Goal: Consume media (video, audio): Watch videos, listen to music or podcasts

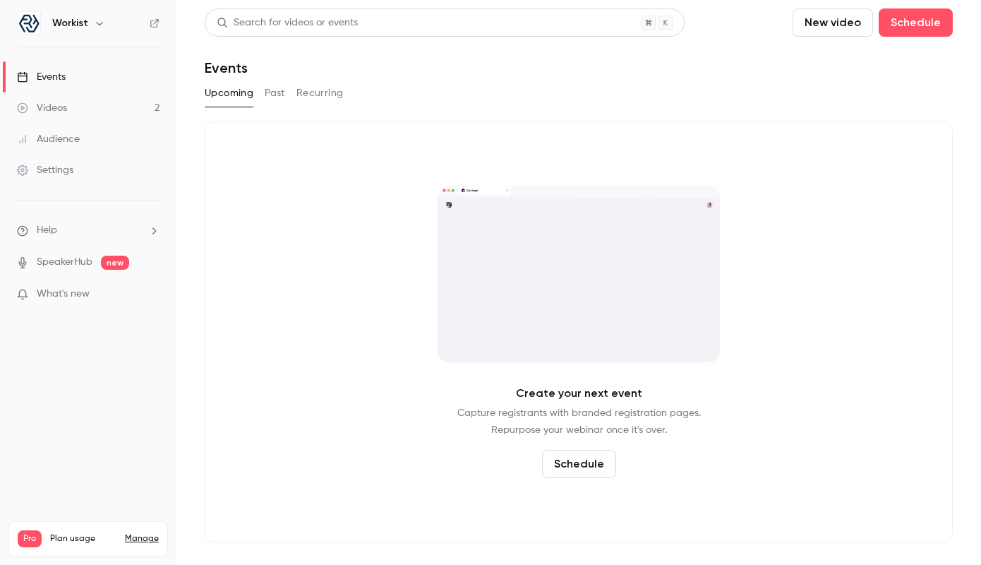
click at [104, 109] on link "Videos 2" at bounding box center [88, 107] width 177 height 31
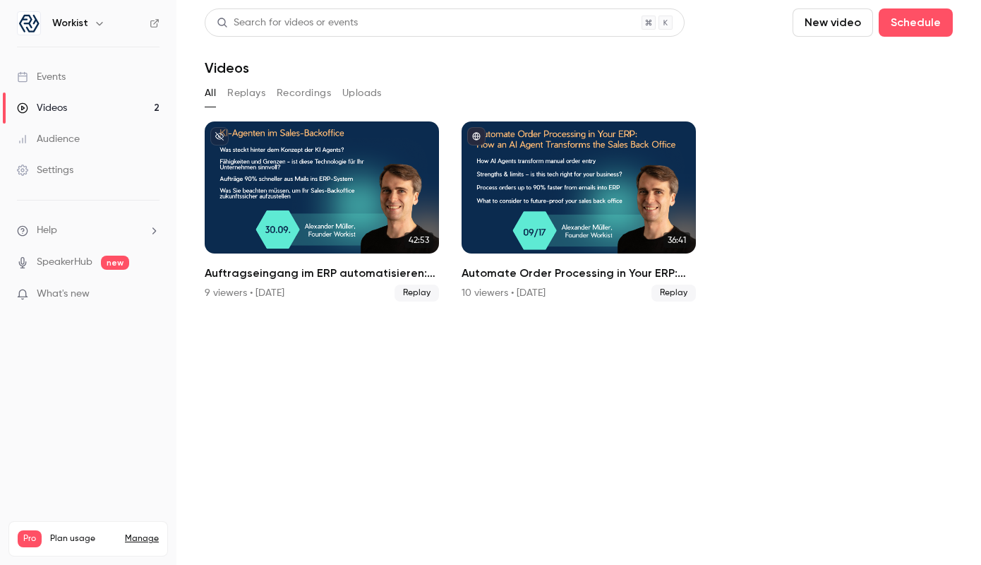
click at [121, 84] on link "Events" at bounding box center [88, 76] width 177 height 31
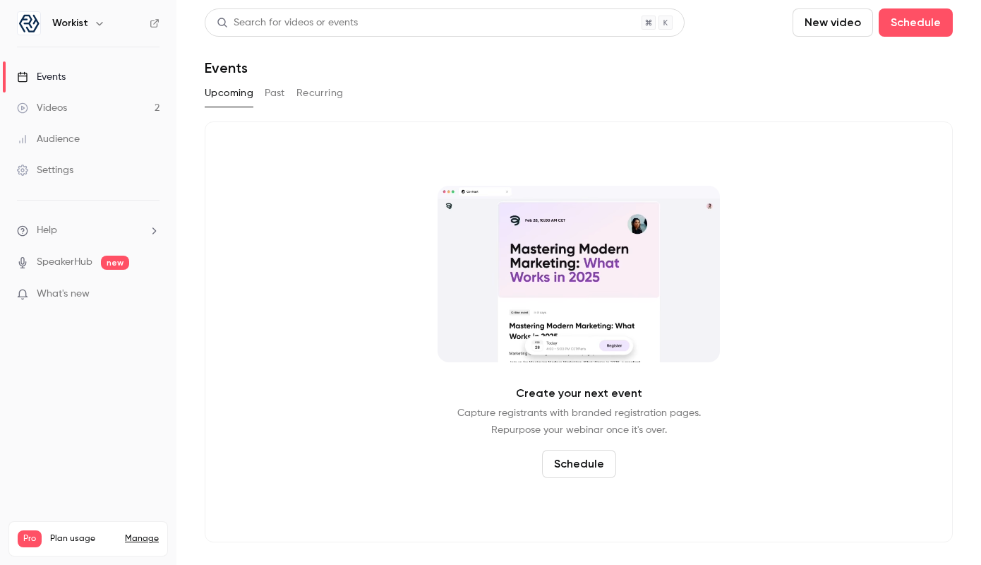
click at [90, 129] on link "Audience" at bounding box center [88, 139] width 177 height 31
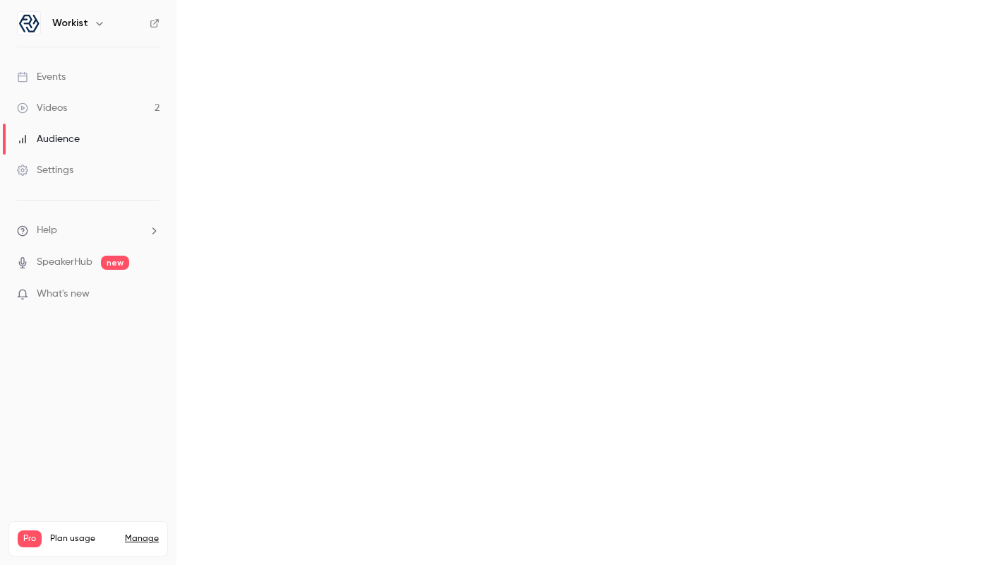
click at [97, 107] on link "Videos 2" at bounding box center [88, 107] width 177 height 31
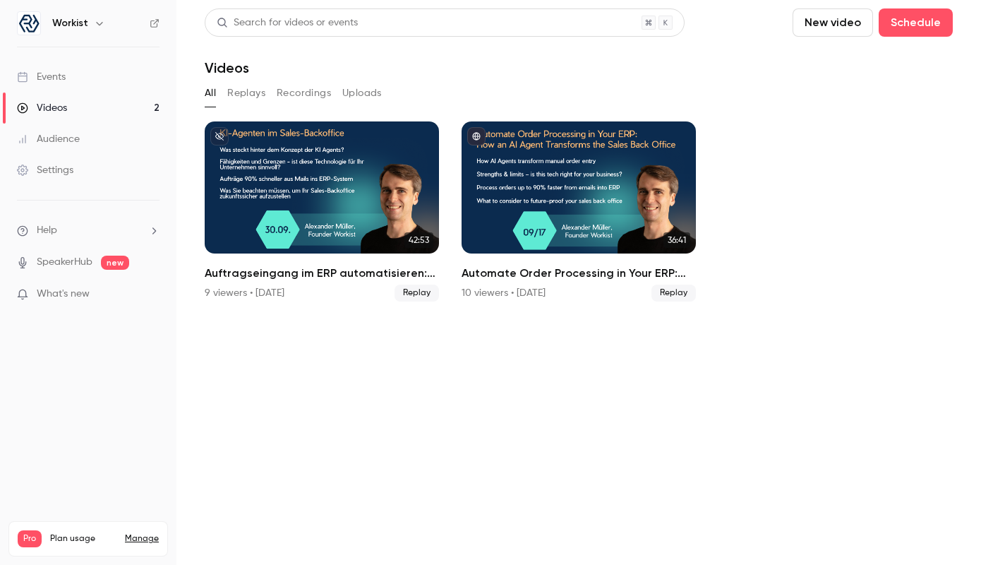
click at [117, 151] on link "Audience" at bounding box center [88, 139] width 177 height 31
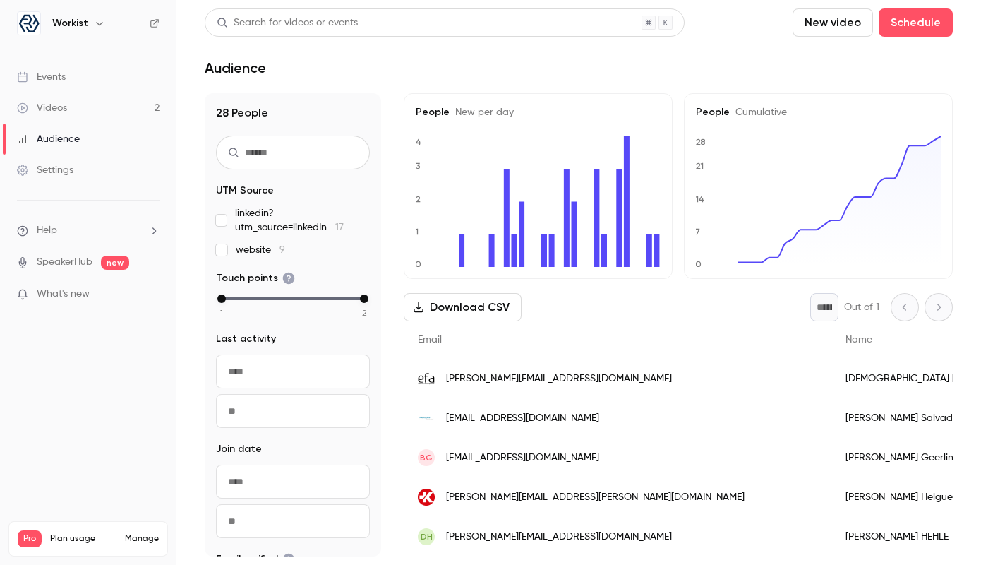
click at [88, 183] on link "Settings" at bounding box center [88, 170] width 177 height 31
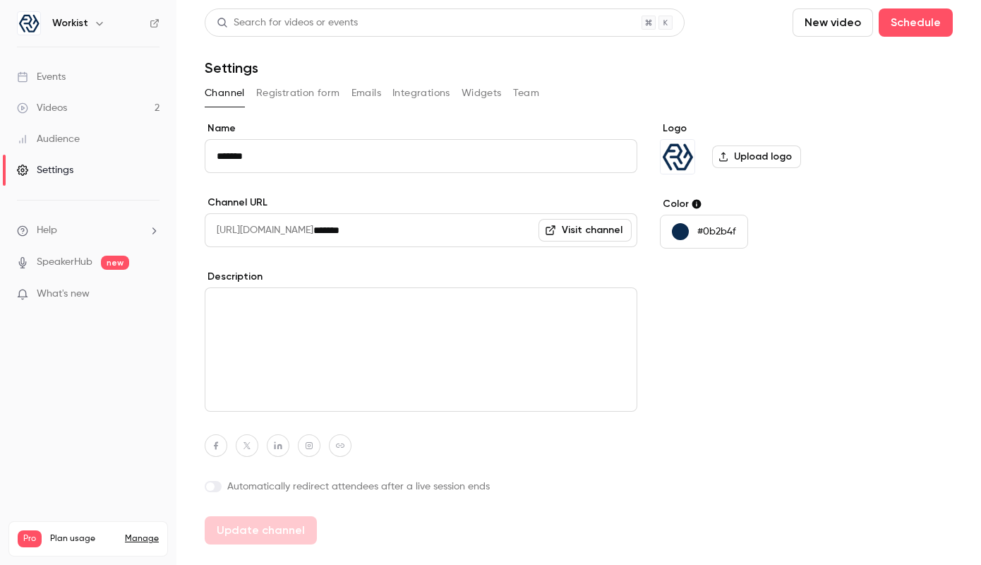
click at [101, 95] on link "Videos 2" at bounding box center [88, 107] width 177 height 31
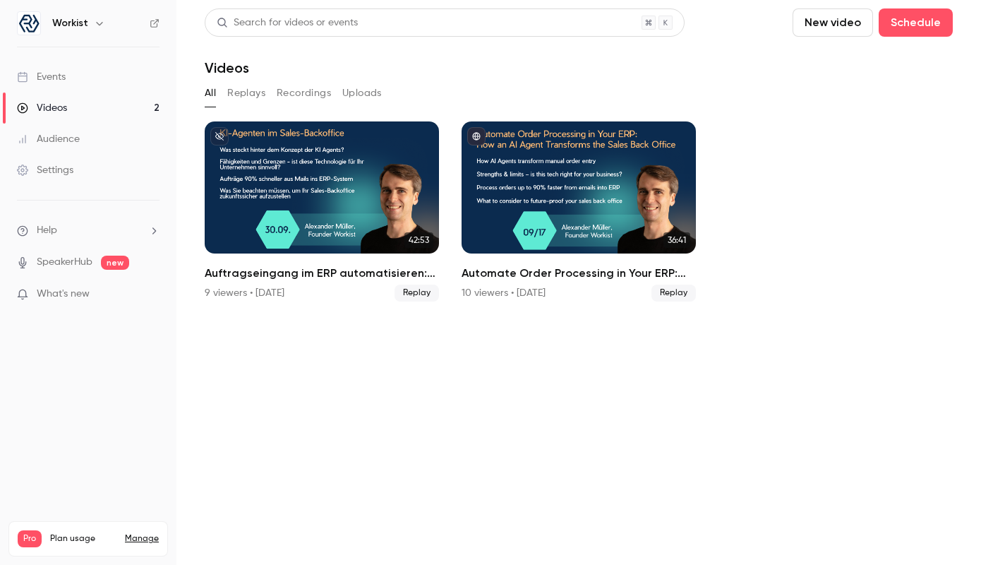
click at [111, 68] on link "Events" at bounding box center [88, 76] width 177 height 31
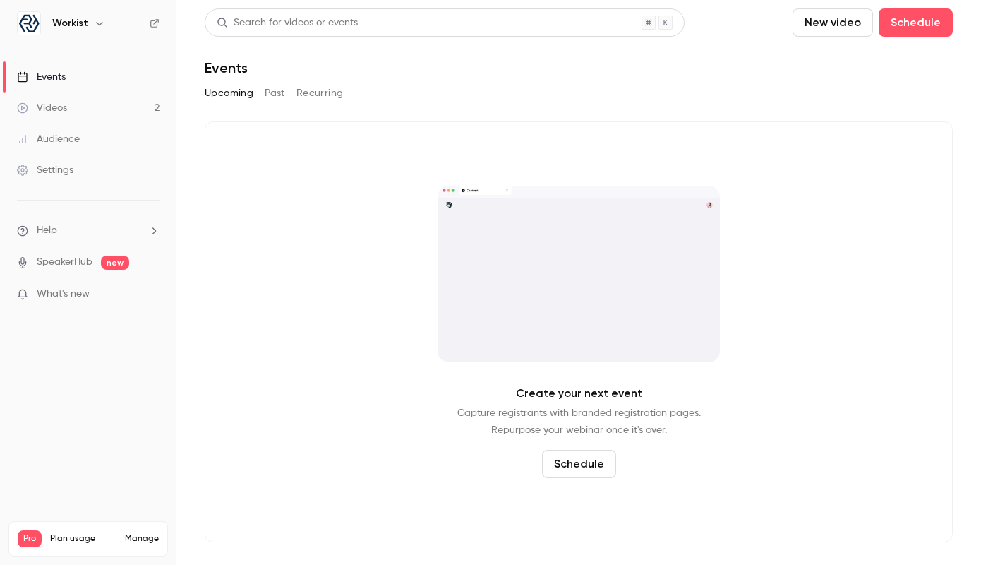
click at [268, 95] on button "Past" at bounding box center [275, 93] width 20 height 23
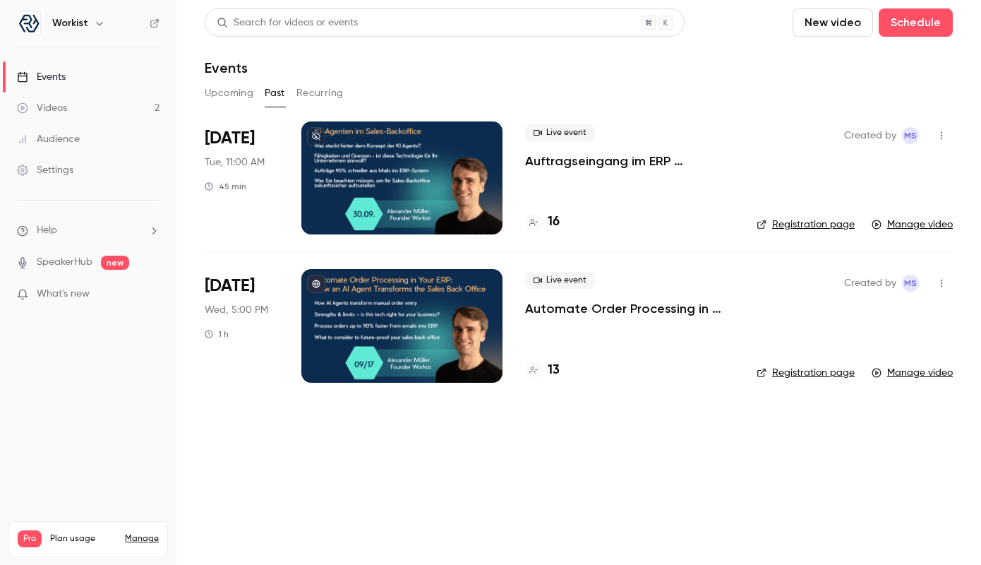
click at [520, 157] on li "[DATE] Tue, 11:00 AM 45 min Live event Auftragseingang im ERP automatisieren: S…" at bounding box center [579, 186] width 748 height 130
click at [541, 160] on p "Auftragseingang im ERP automatisieren: So arbeitet ein KI-Agent im Sales-Backof…" at bounding box center [629, 160] width 209 height 17
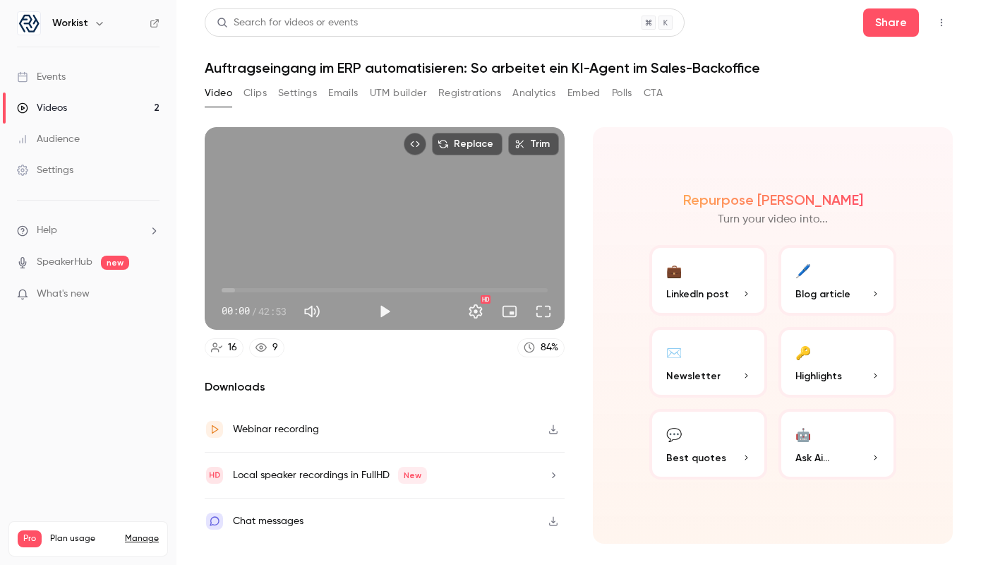
click at [774, 205] on h2 "Repurpose [PERSON_NAME]" at bounding box center [773, 199] width 180 height 17
drag, startPoint x: 735, startPoint y: 198, endPoint x: 798, endPoint y: 215, distance: 65.8
click at [798, 215] on div "Repurpose Ai Turn your video into..." at bounding box center [773, 209] width 247 height 37
click at [672, 216] on div "Repurpose Ai Turn your video into..." at bounding box center [773, 209] width 247 height 37
click at [253, 90] on button "Clips" at bounding box center [255, 93] width 23 height 23
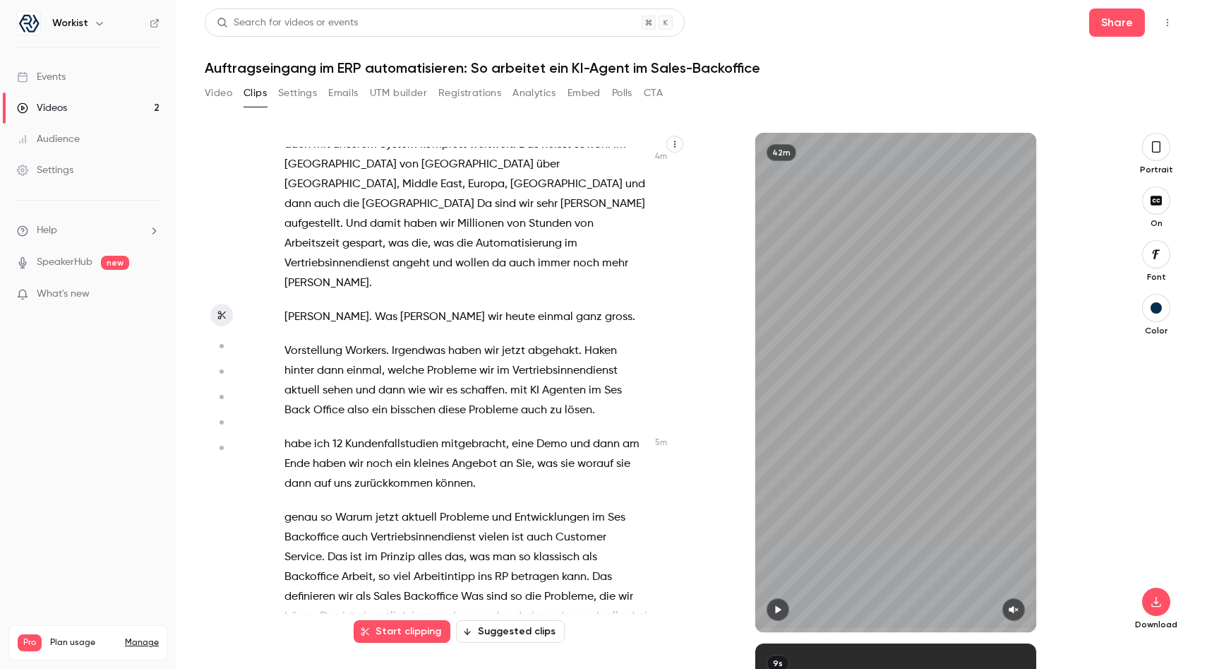
scroll to position [1539, 0]
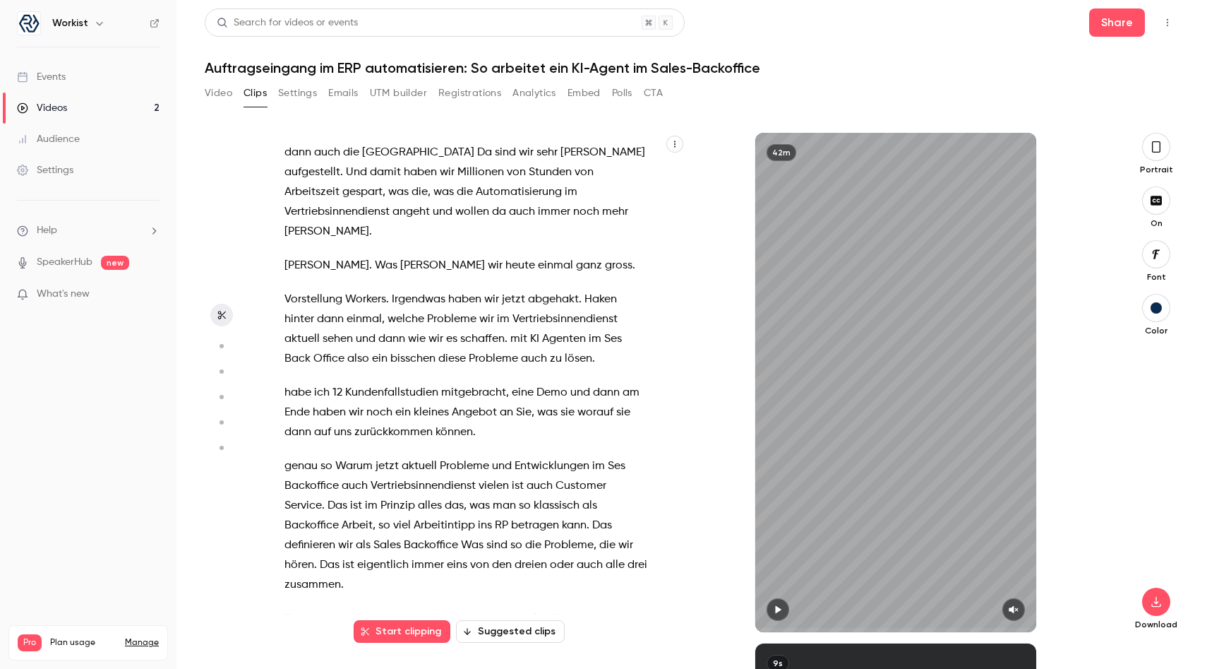
click at [500, 564] on button "Suggested clips" at bounding box center [510, 631] width 109 height 23
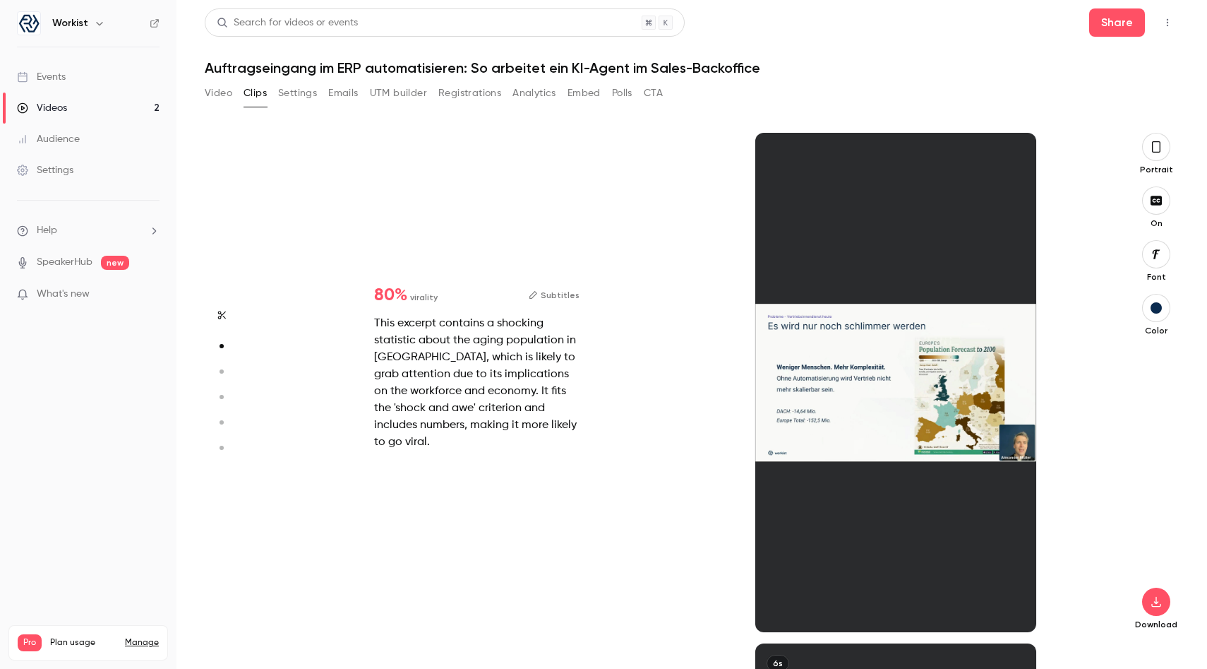
scroll to position [510, 0]
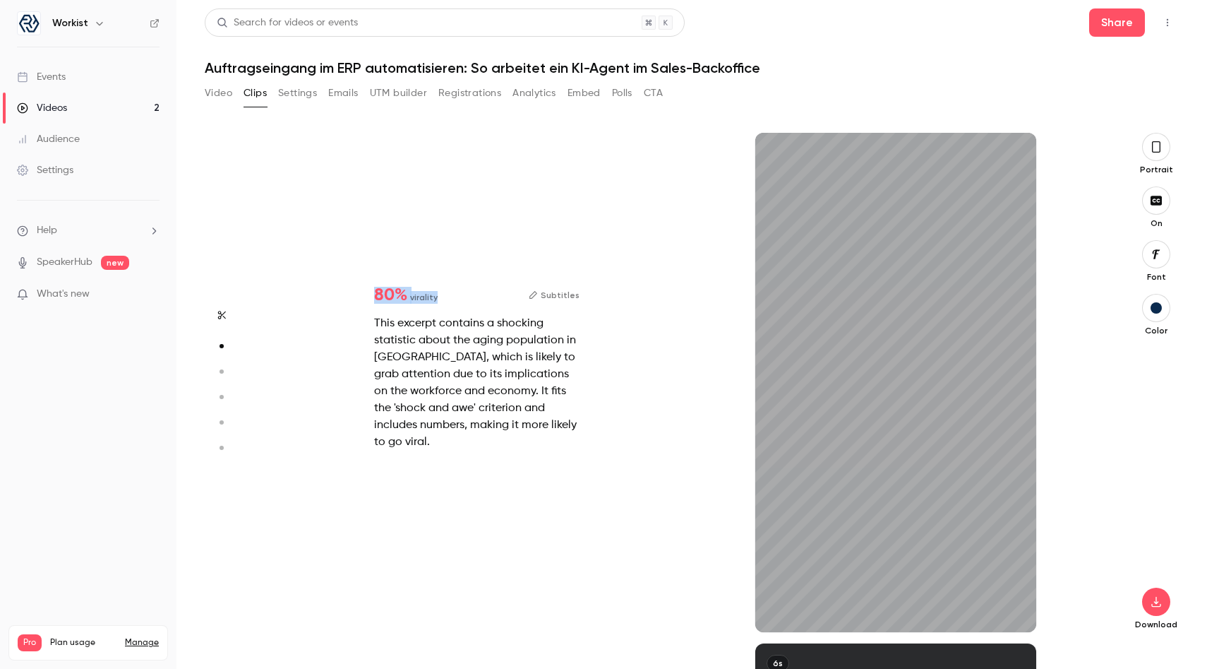
drag, startPoint x: 371, startPoint y: 297, endPoint x: 444, endPoint y: 299, distance: 73.5
click at [444, 299] on div "80 % virality Subtitles This excerpt contains a shocking statistic about the ag…" at bounding box center [477, 368] width 251 height 209
click at [445, 299] on div "80 % virality Subtitles" at bounding box center [476, 295] width 205 height 17
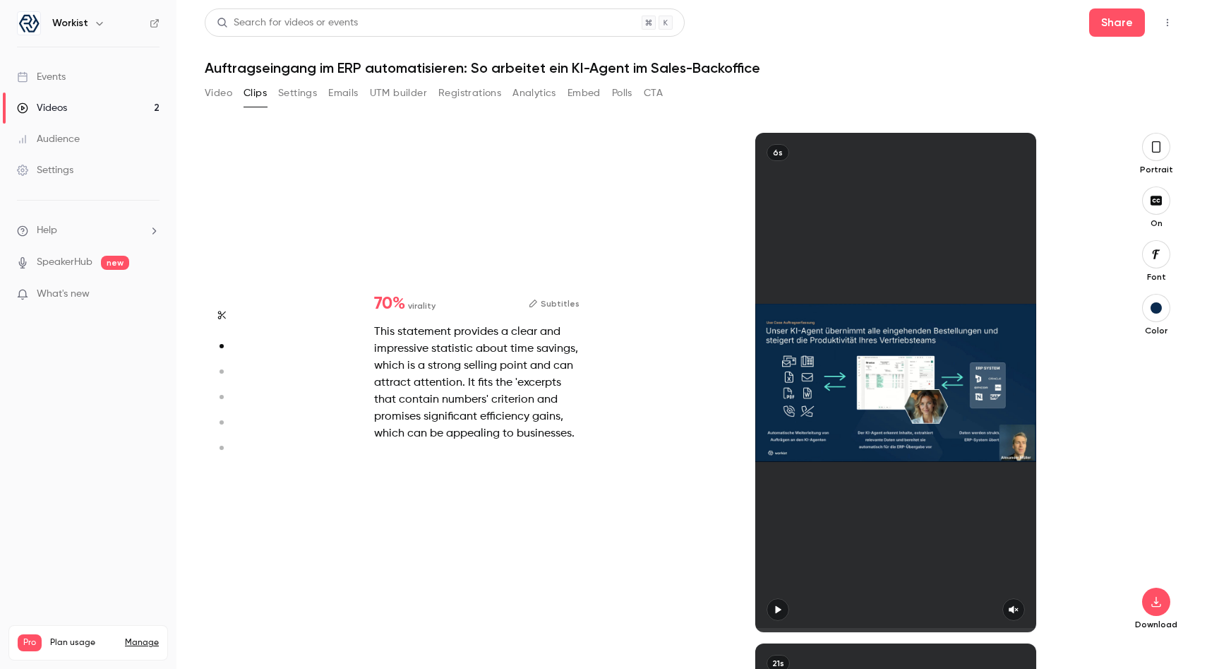
type input "*"
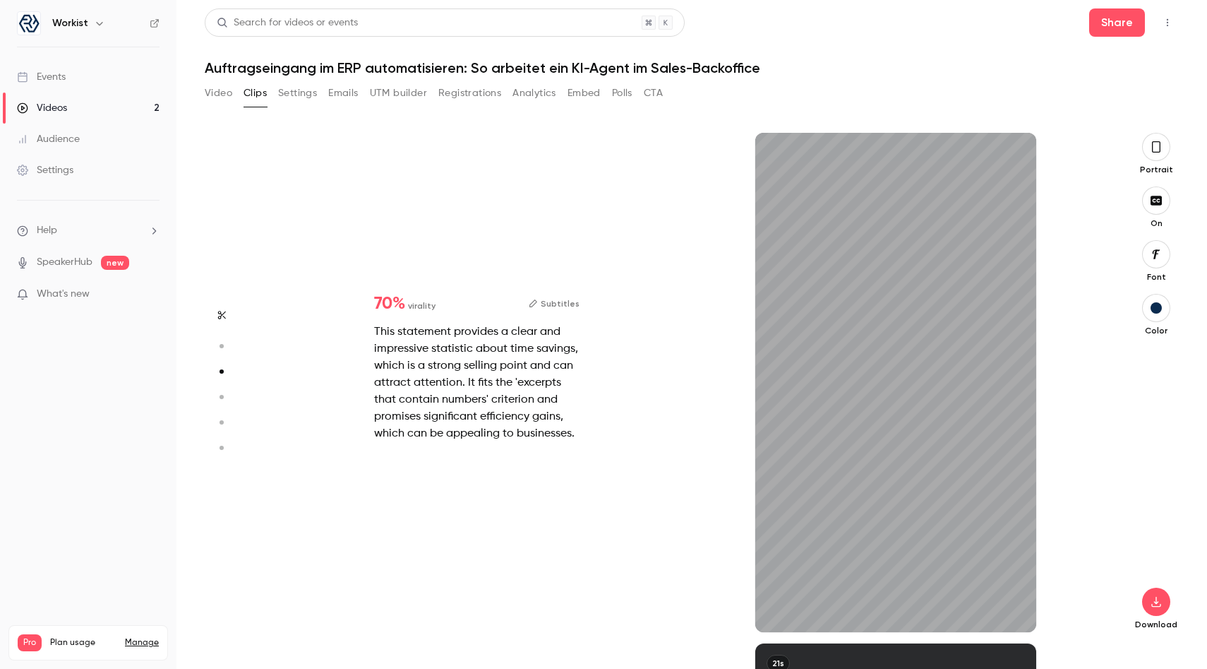
scroll to position [1021, 0]
click at [880, 546] on div "6s" at bounding box center [895, 382] width 281 height 499
click at [775, 564] on button "button" at bounding box center [778, 609] width 23 height 23
click at [981, 564] on icon "button" at bounding box center [1013, 609] width 11 height 10
type input "*"
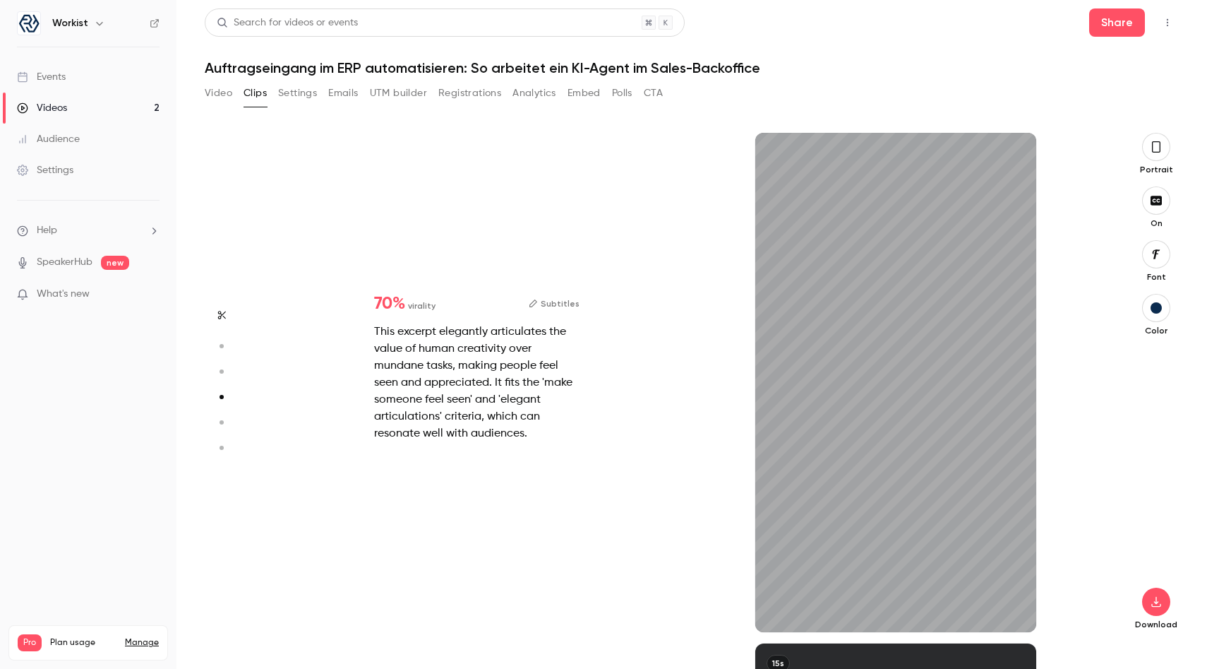
scroll to position [1531, 0]
click at [981, 564] on icon "button" at bounding box center [1013, 609] width 11 height 10
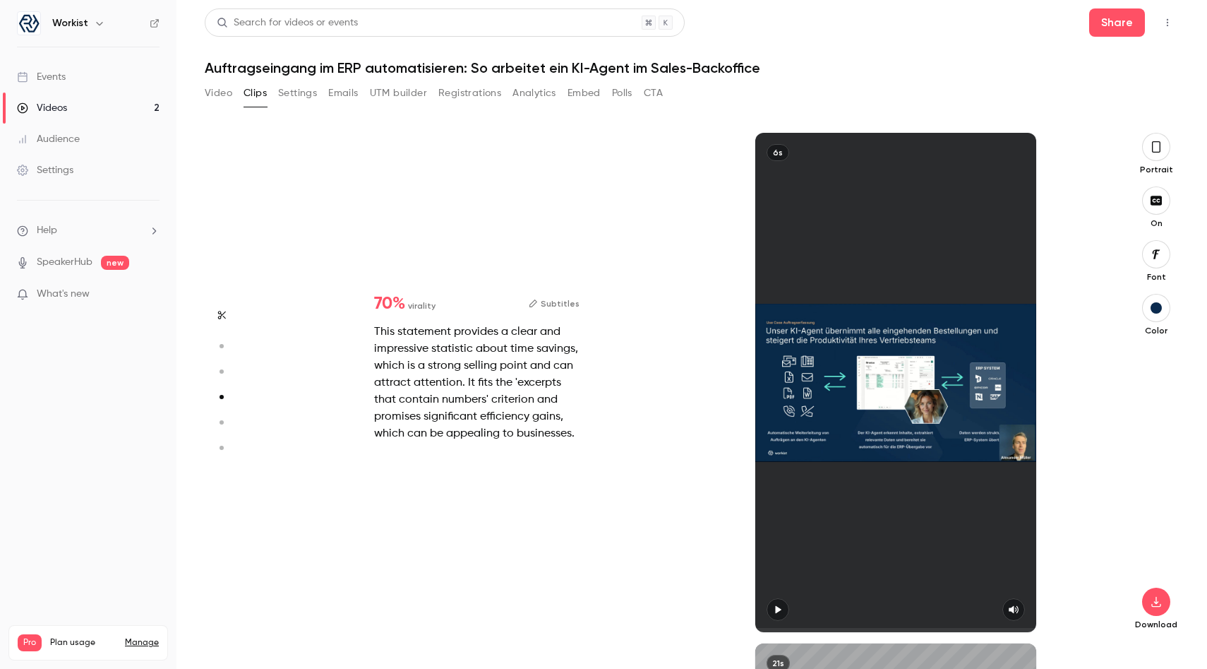
type input "*"
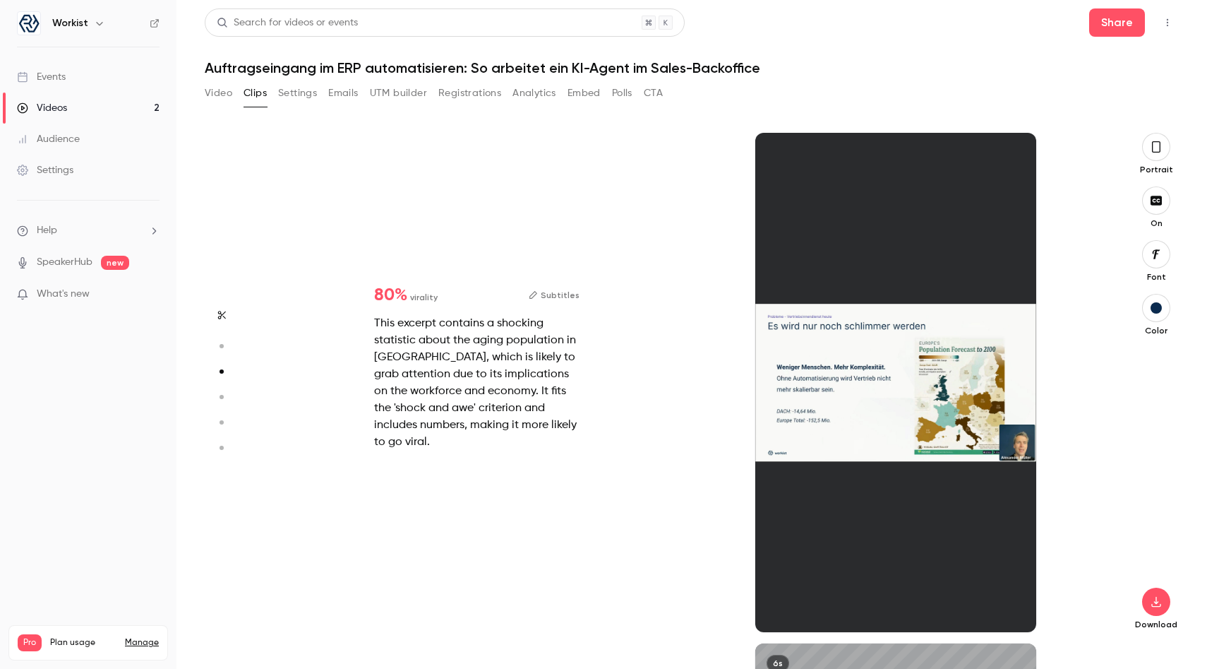
type input "*"
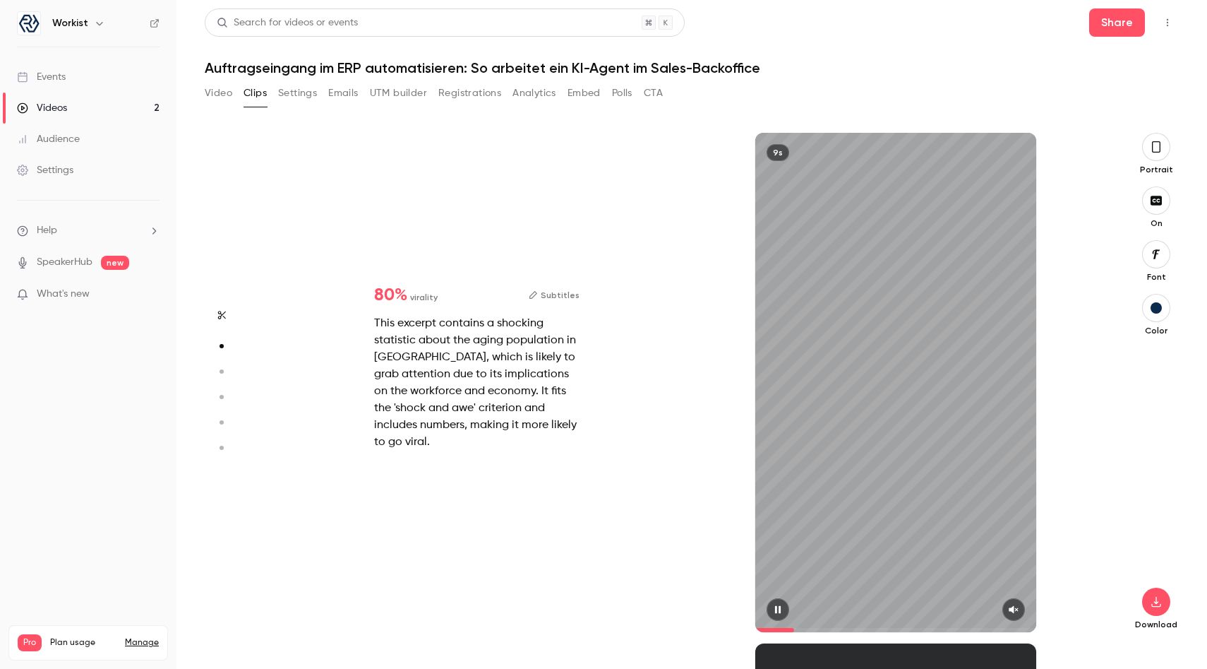
click at [981, 564] on button "button" at bounding box center [1014, 609] width 23 height 23
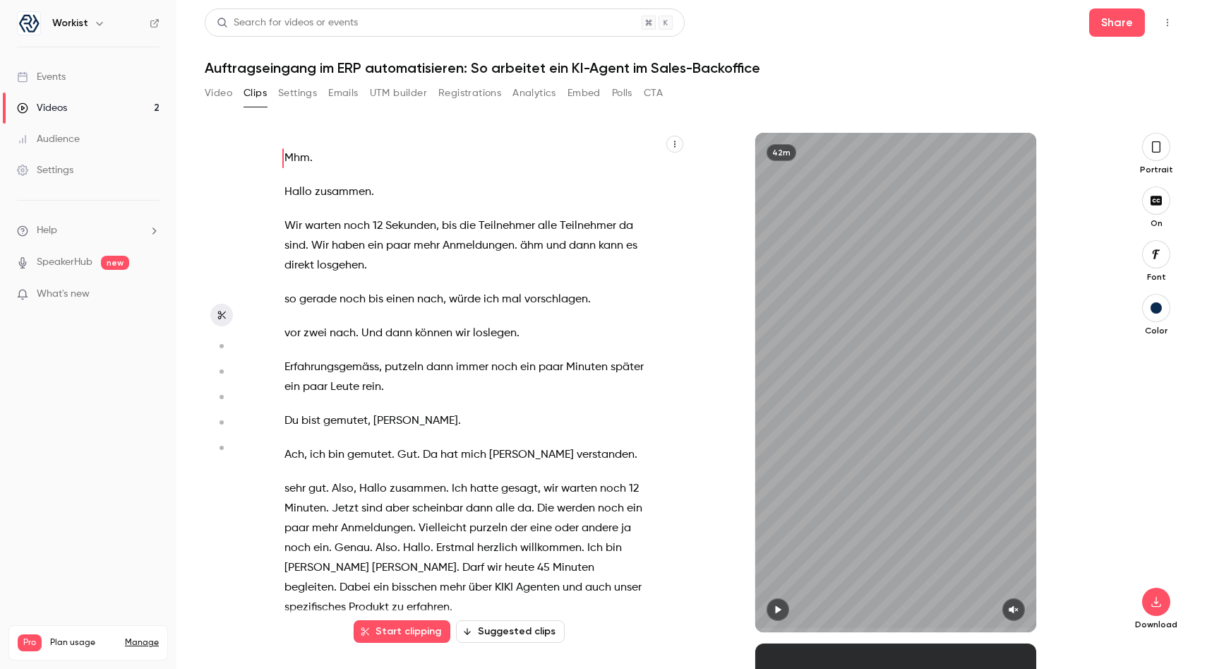
type input "*"
click at [393, 564] on button "Start clipping" at bounding box center [402, 631] width 97 height 23
click at [299, 264] on span "direkt" at bounding box center [300, 266] width 30 height 20
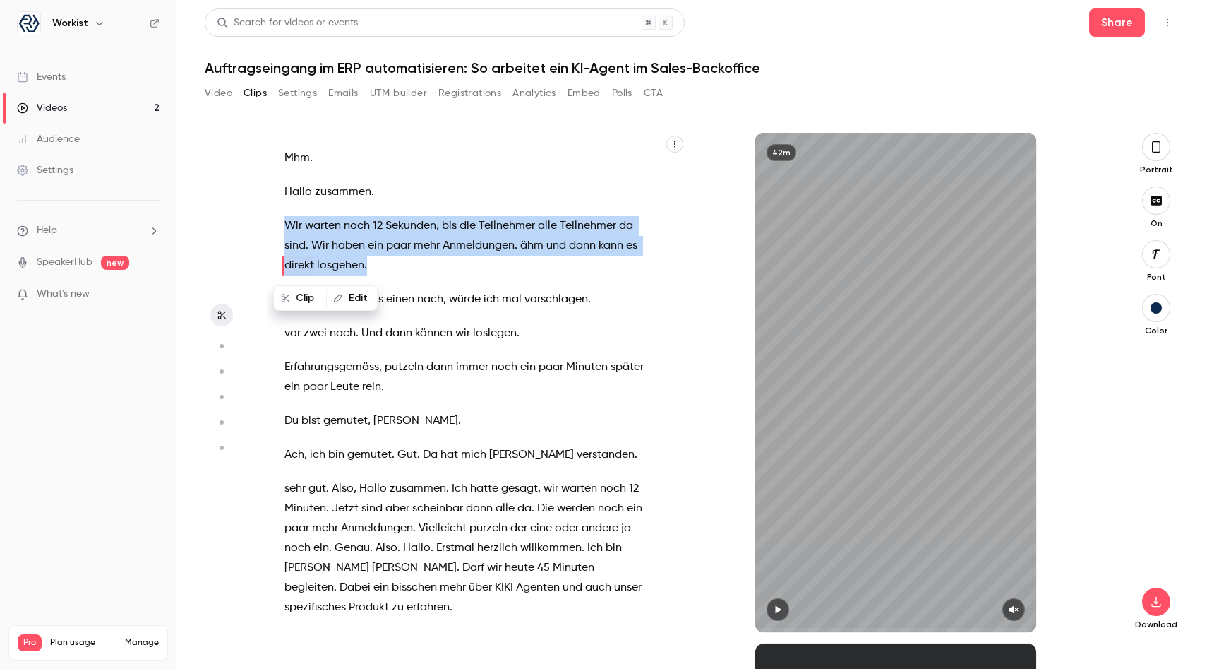
drag, startPoint x: 284, startPoint y: 229, endPoint x: 393, endPoint y: 273, distance: 116.9
click at [393, 273] on p "Wir warten noch 12 Sekunden , bis die Teilnehmer alle Teilnehmer da sind . Wir …" at bounding box center [466, 245] width 363 height 59
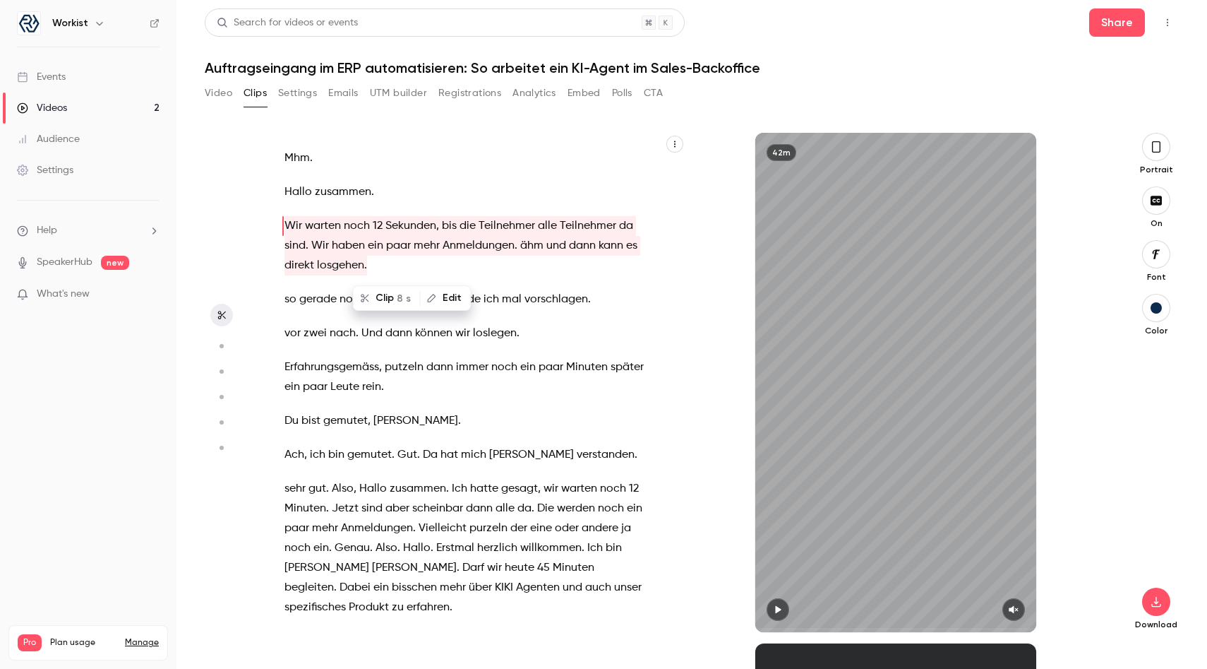
click at [587, 288] on div "Mhm . [GEOGRAPHIC_DATA] zusammen . Wir warten noch 12 Sekunden , bis die Teilne…" at bounding box center [473, 389] width 412 height 485
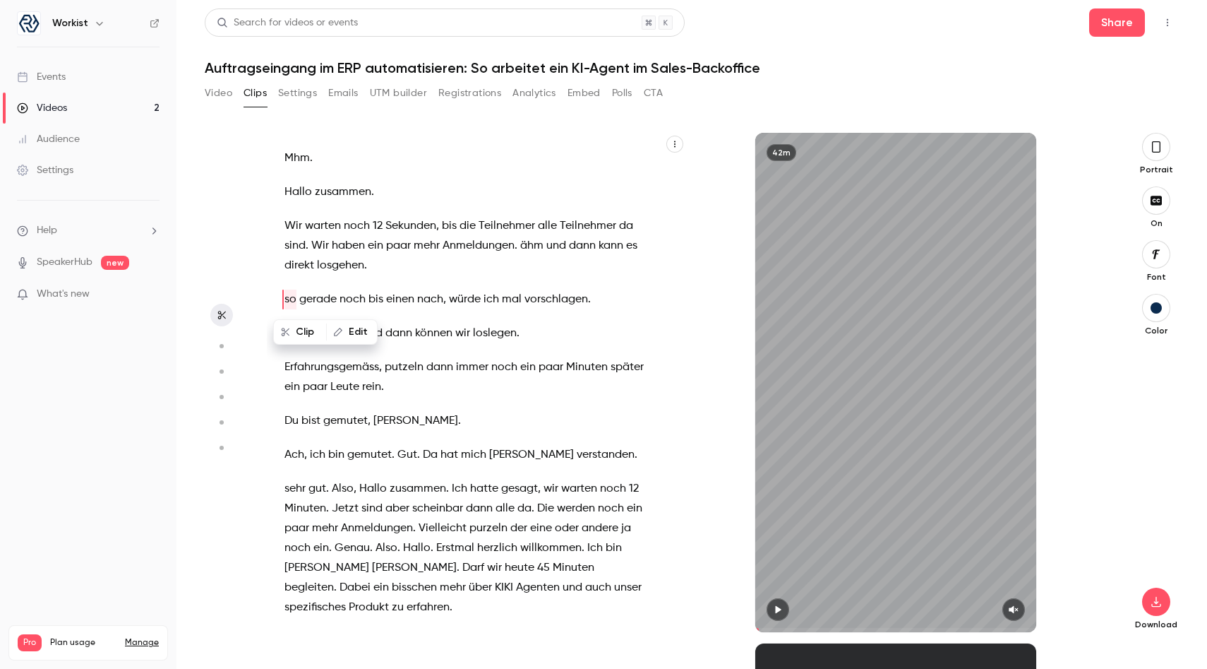
click at [532, 261] on p "Wir warten noch 12 Sekunden , bis die Teilnehmer alle Teilnehmer da sind . Wir …" at bounding box center [466, 245] width 363 height 59
click at [404, 564] on button "Start clipping" at bounding box center [402, 631] width 97 height 23
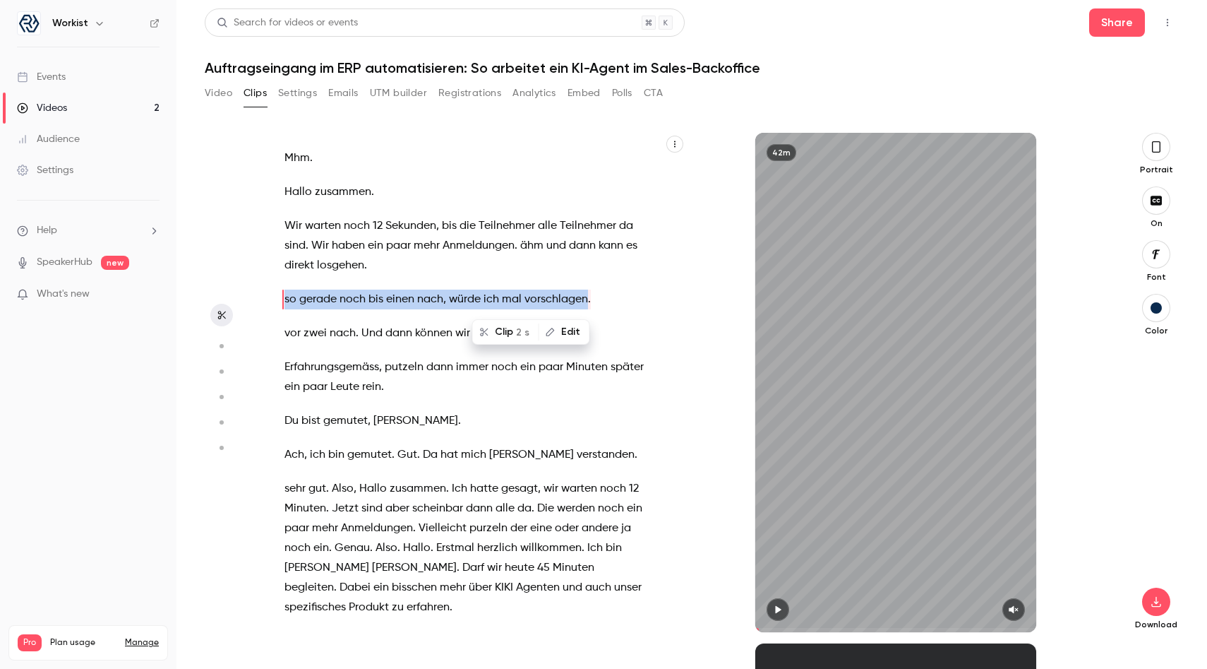
click at [569, 335] on button "Edit" at bounding box center [564, 332] width 49 height 23
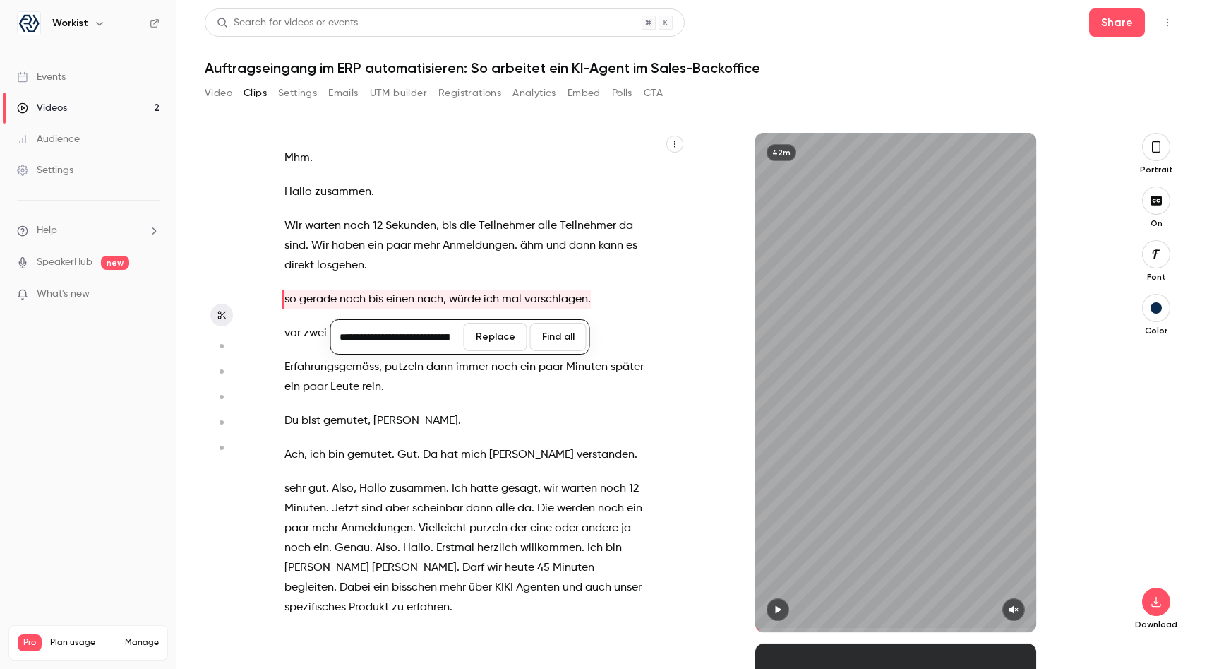
click at [378, 337] on input "**********" at bounding box center [397, 337] width 127 height 28
click at [424, 345] on div "Mhm . [GEOGRAPHIC_DATA] zusammen . Wir warten noch 12 Sekunden , bis die Teilne…" at bounding box center [473, 389] width 412 height 485
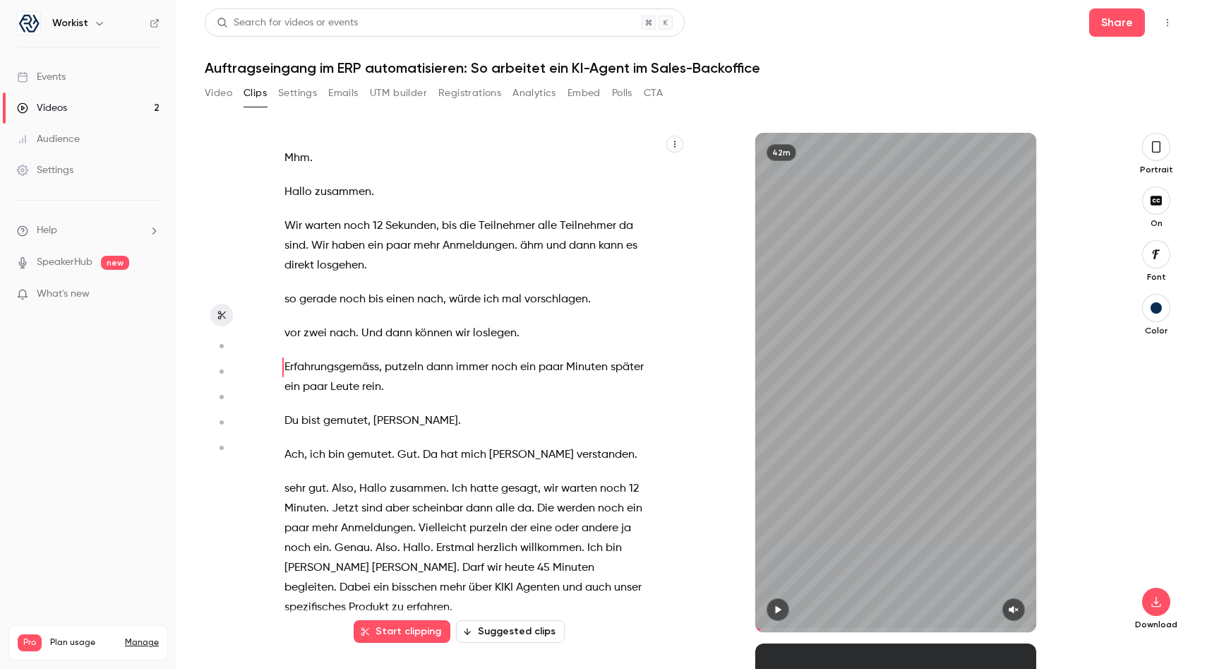
click at [981, 256] on icon "button" at bounding box center [1157, 254] width 16 height 11
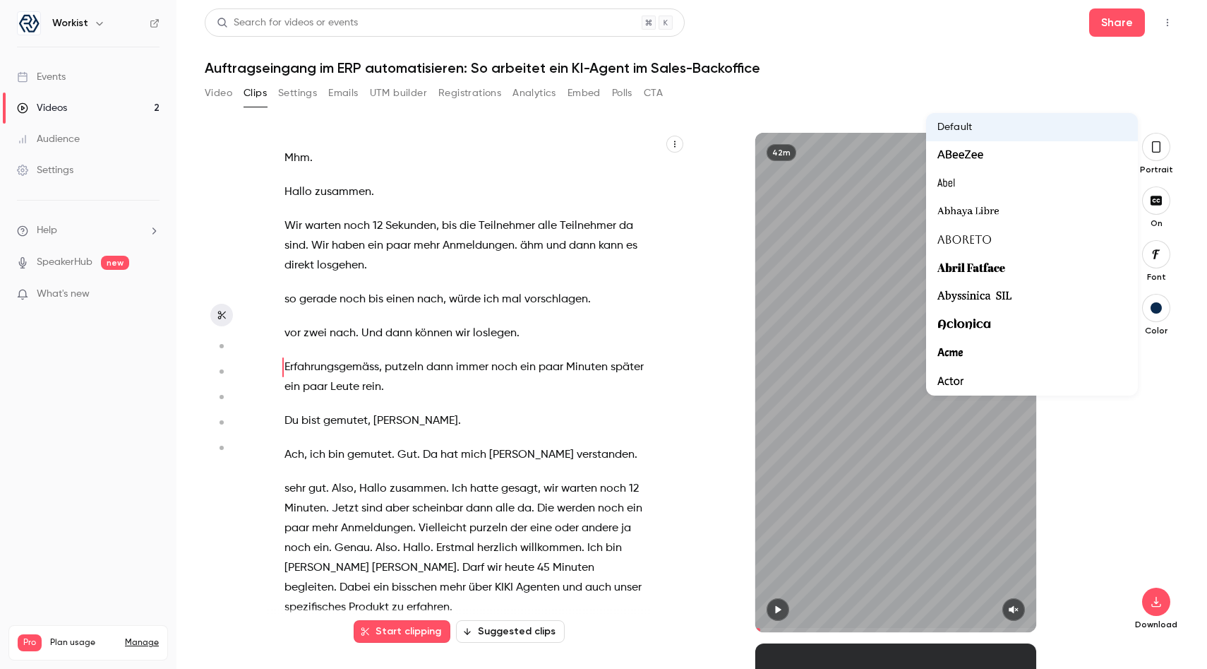
click at [981, 311] on div at bounding box center [603, 334] width 1207 height 669
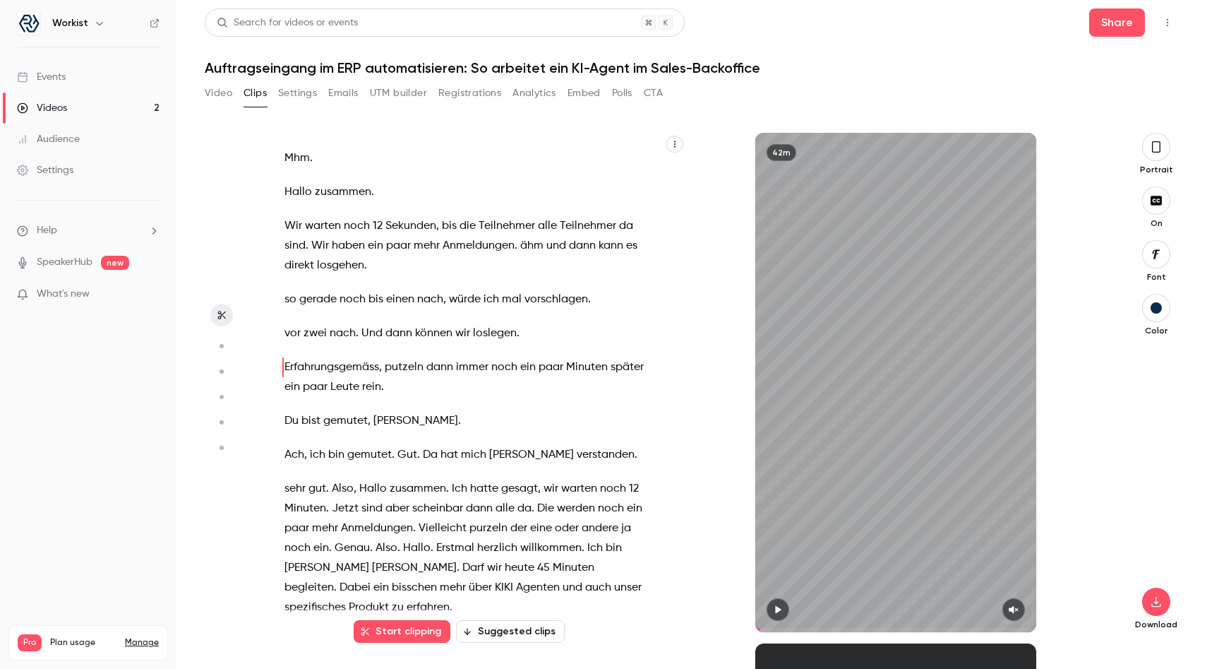
click at [981, 267] on button "button" at bounding box center [1156, 254] width 28 height 28
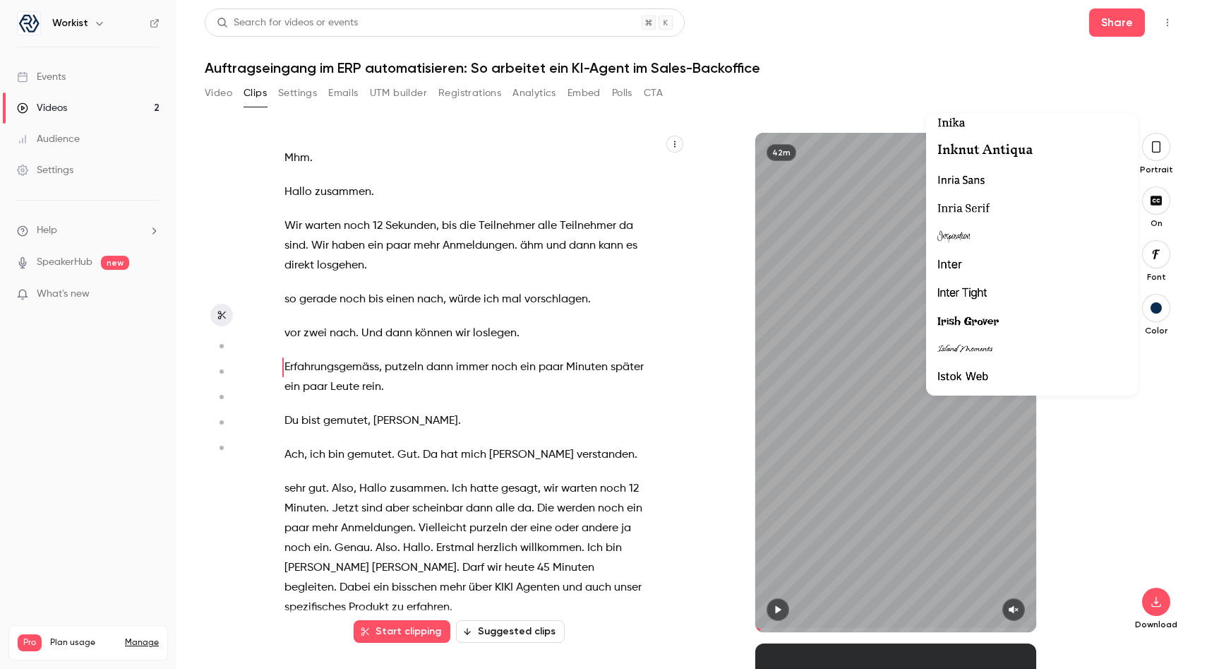
scroll to position [15742, 0]
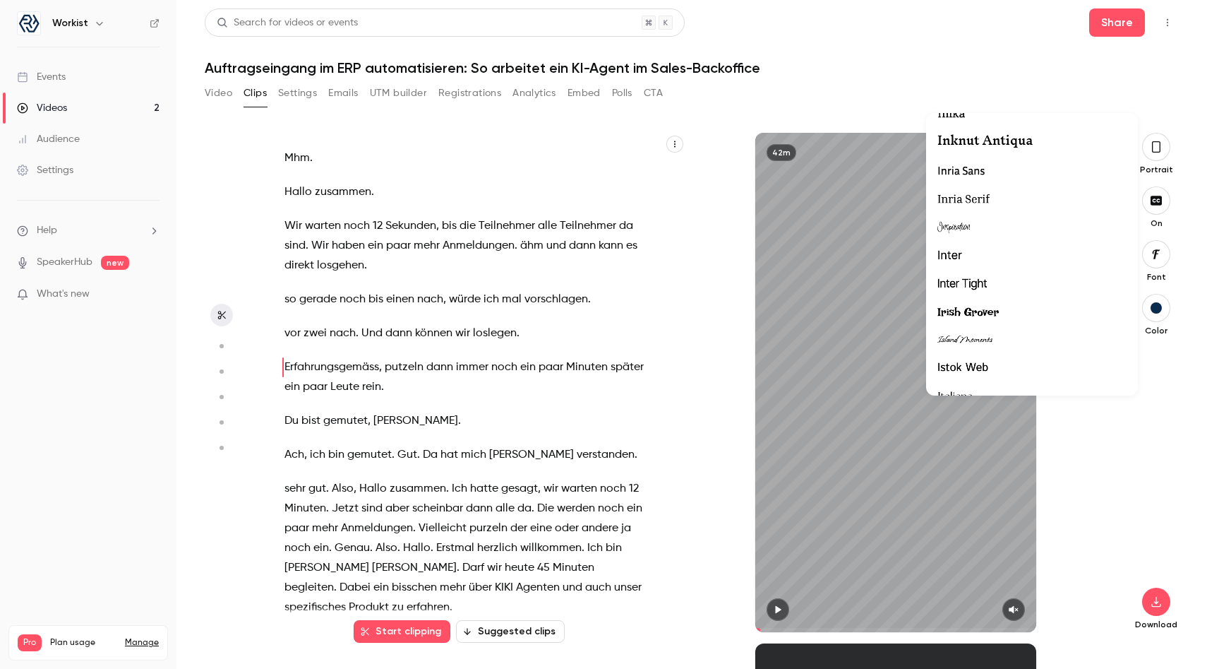
click at [957, 248] on span "Inter" at bounding box center [950, 255] width 25 height 18
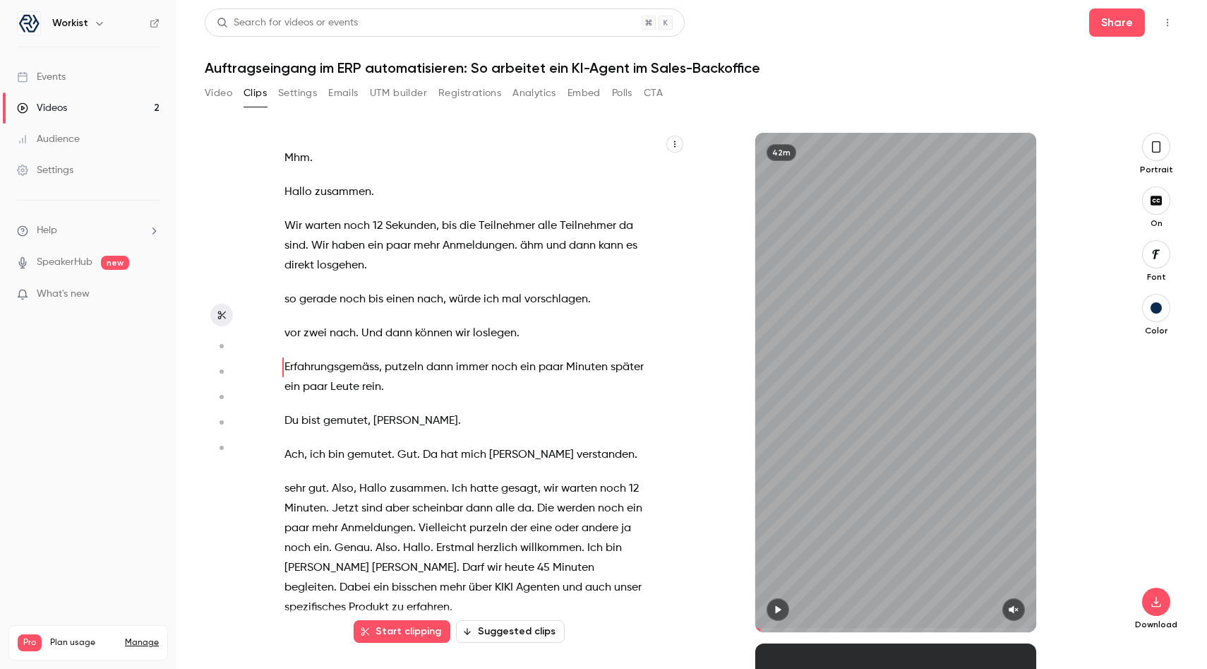
click at [981, 321] on div "Color" at bounding box center [1156, 315] width 45 height 42
click at [981, 320] on div "Color" at bounding box center [1156, 315] width 45 height 42
click at [981, 311] on div "button" at bounding box center [1156, 307] width 11 height 11
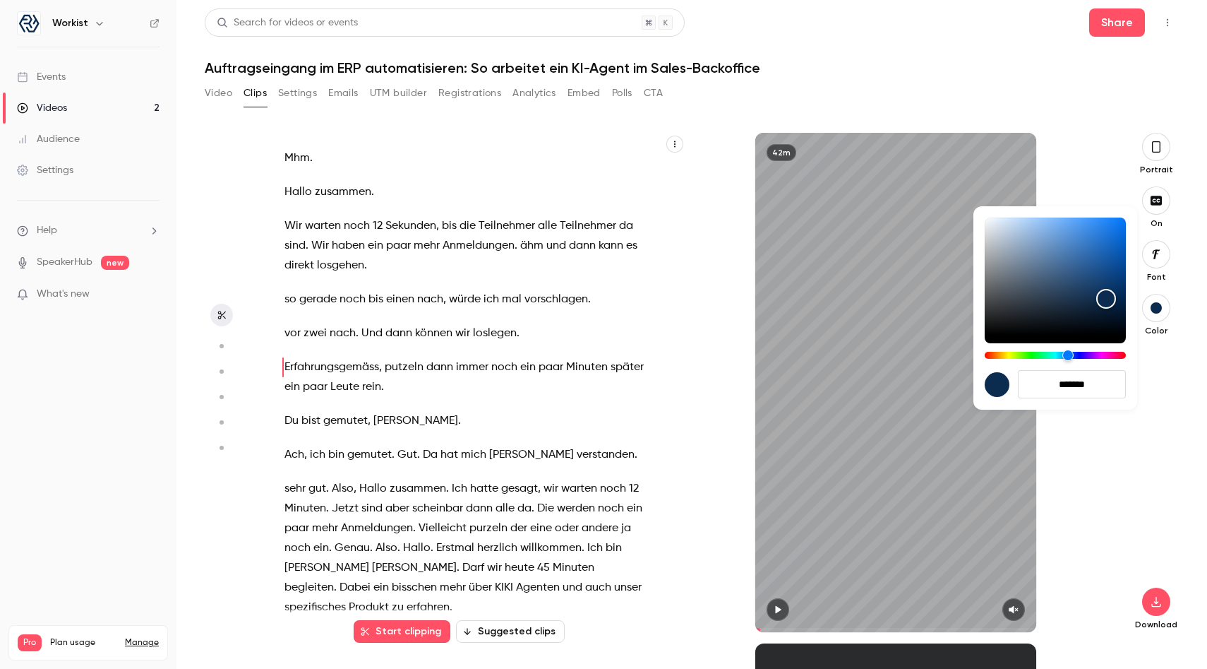
click at [981, 426] on div at bounding box center [603, 334] width 1207 height 669
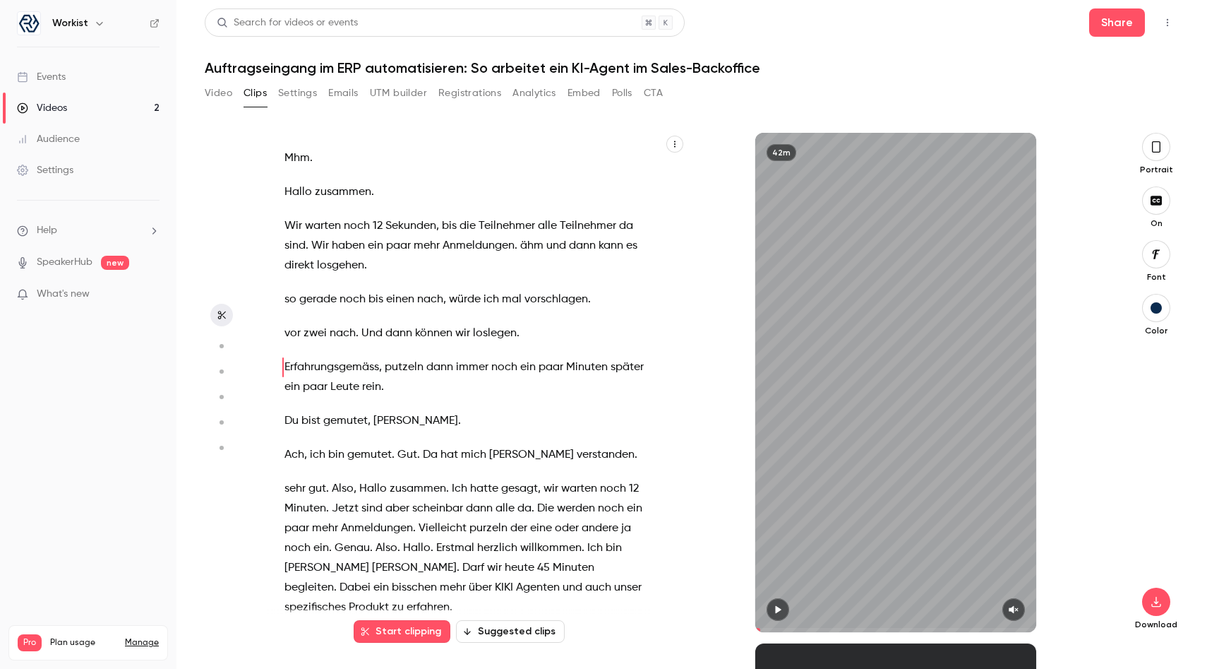
click at [981, 148] on icon "button" at bounding box center [1156, 147] width 11 height 16
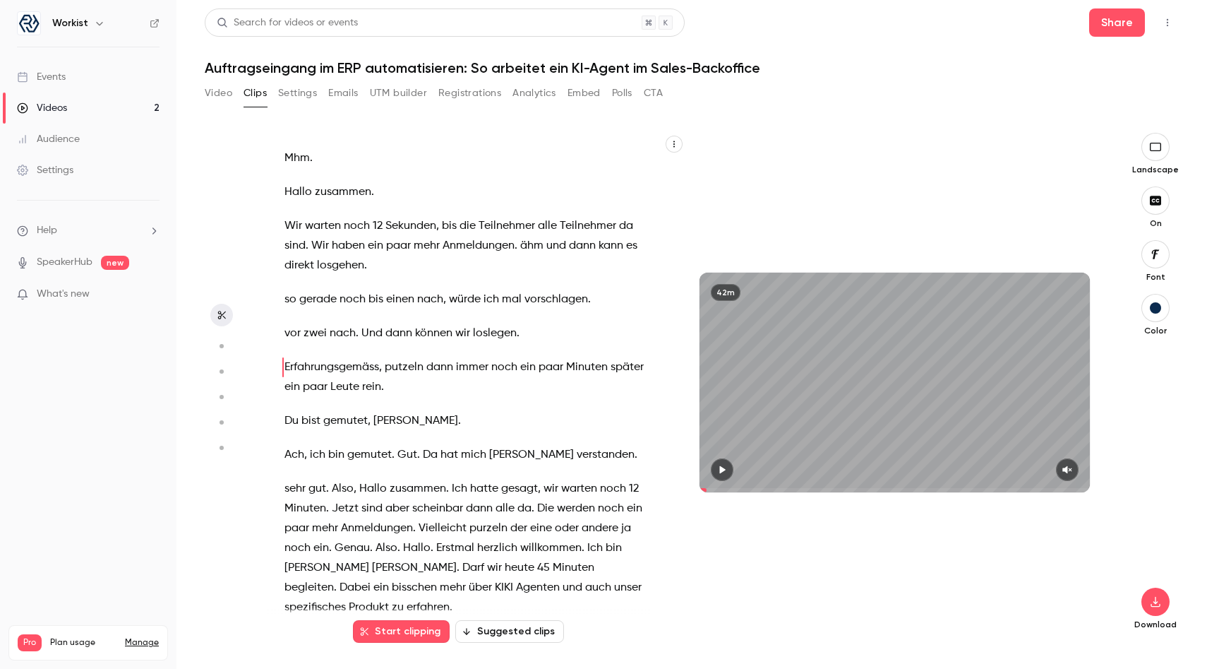
click at [981, 148] on icon "button" at bounding box center [1156, 146] width 16 height 11
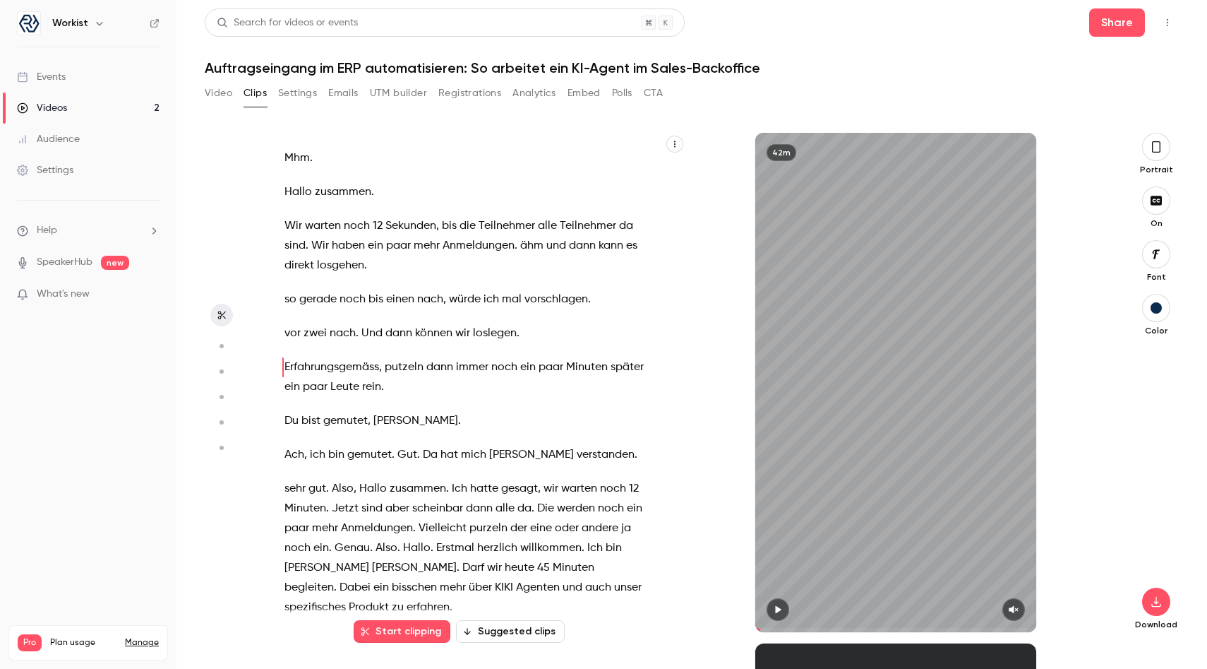
click at [981, 148] on icon "button" at bounding box center [1156, 146] width 8 height 11
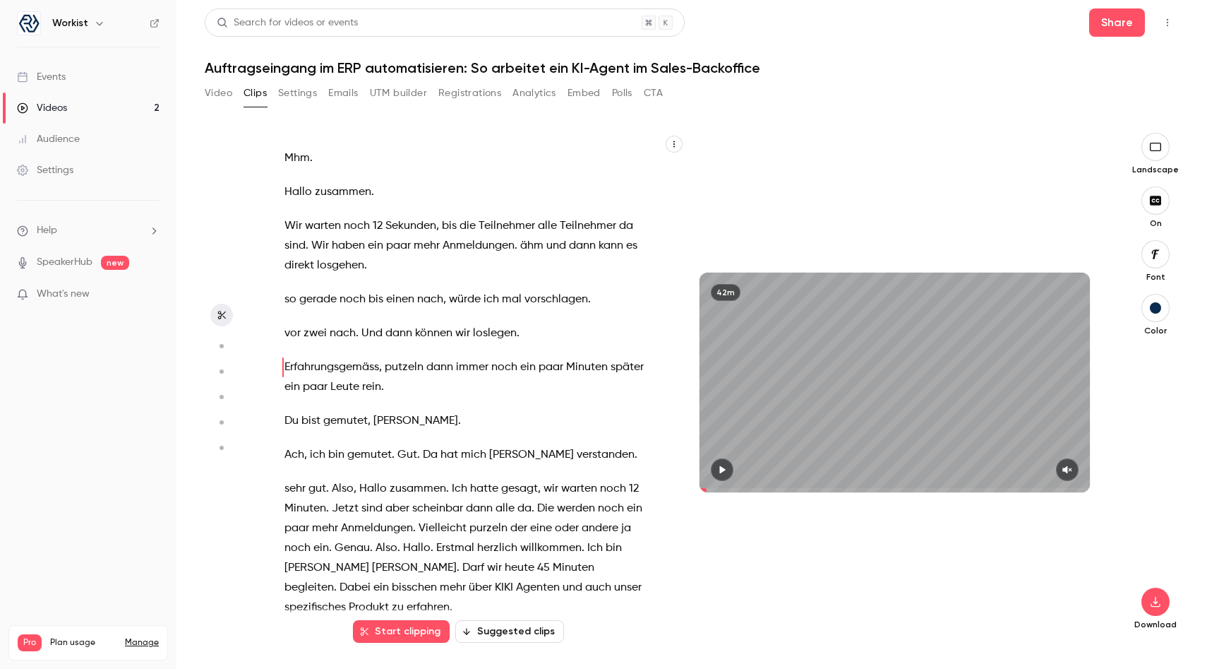
click at [981, 148] on icon "button" at bounding box center [1156, 146] width 16 height 11
type input "****"
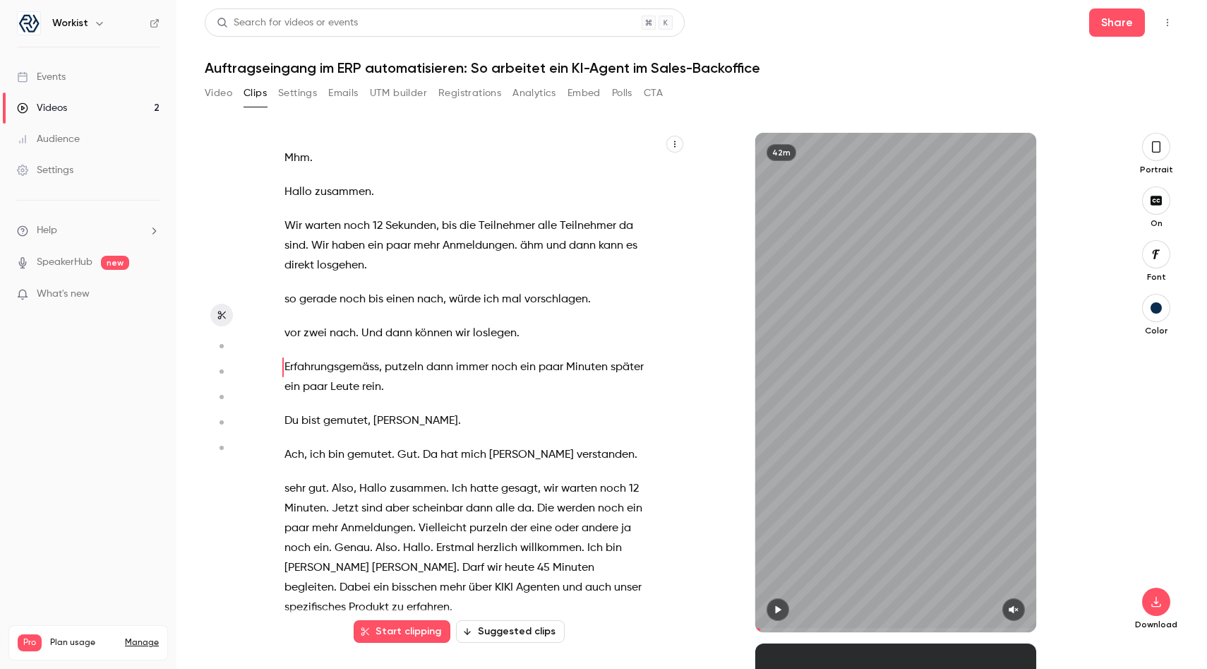
click at [538, 94] on button "Analytics" at bounding box center [535, 93] width 44 height 23
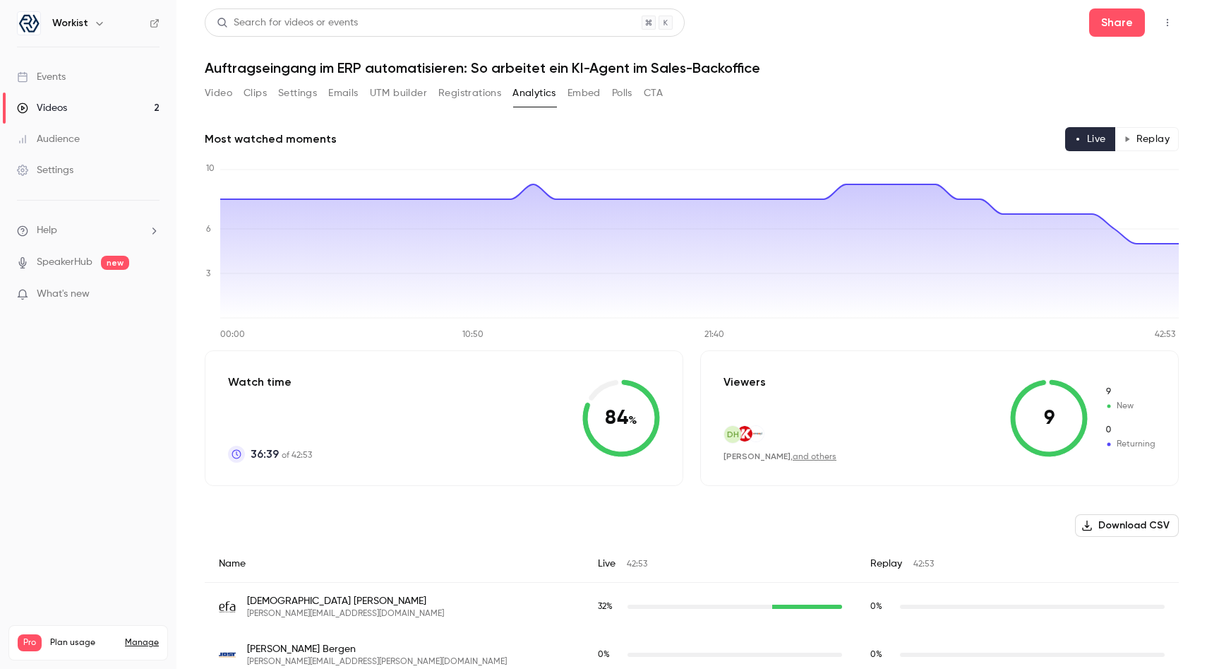
click at [981, 140] on button "Replay" at bounding box center [1147, 139] width 64 height 24
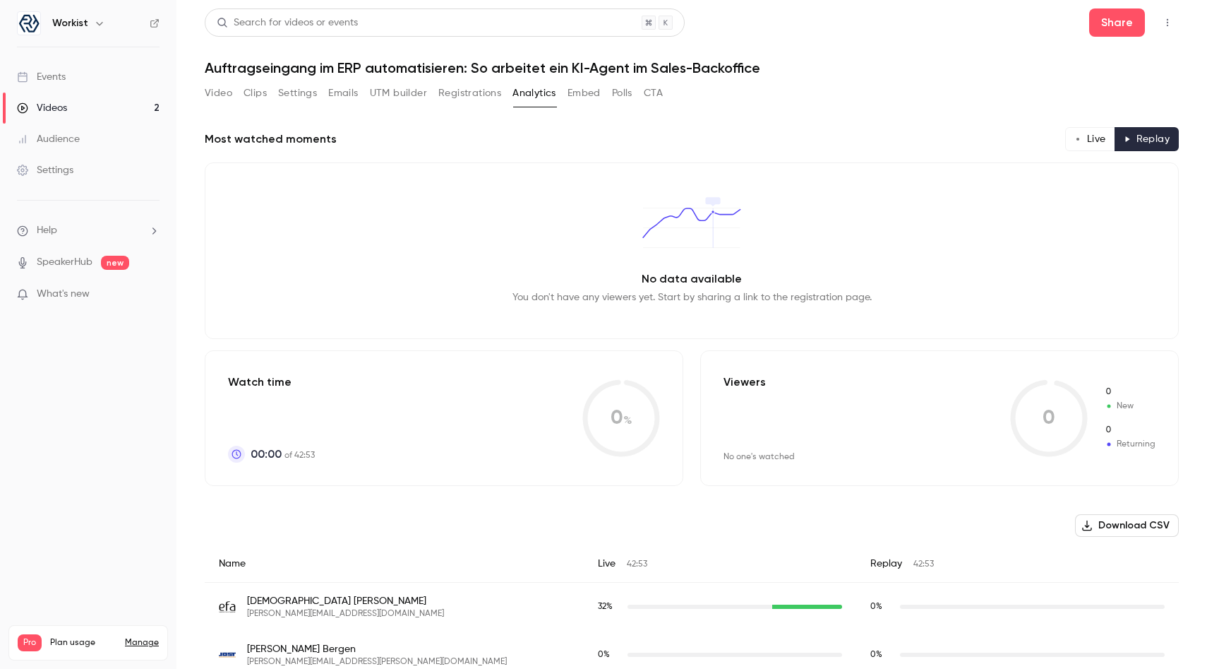
click at [981, 140] on button "Live" at bounding box center [1090, 139] width 50 height 24
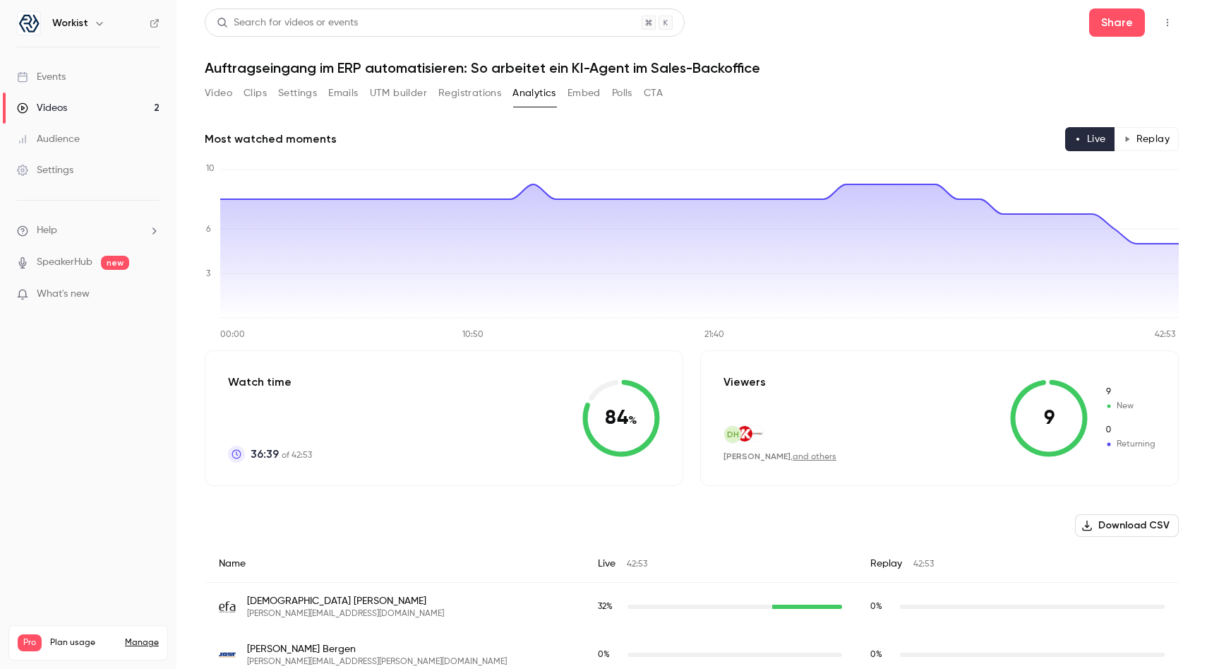
click at [280, 90] on button "Settings" at bounding box center [297, 93] width 39 height 23
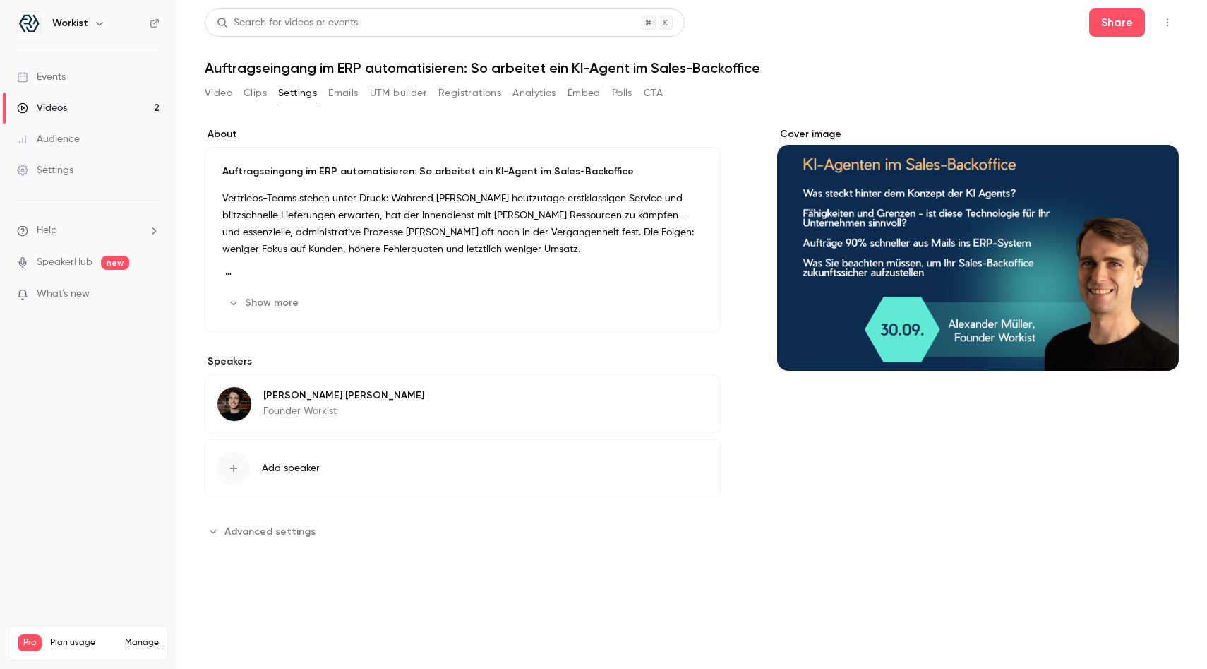
click at [981, 23] on icon "Top Bar Actions" at bounding box center [1167, 23] width 11 height 10
click at [981, 29] on div at bounding box center [603, 334] width 1207 height 669
click at [981, 26] on button "Share" at bounding box center [1117, 22] width 56 height 28
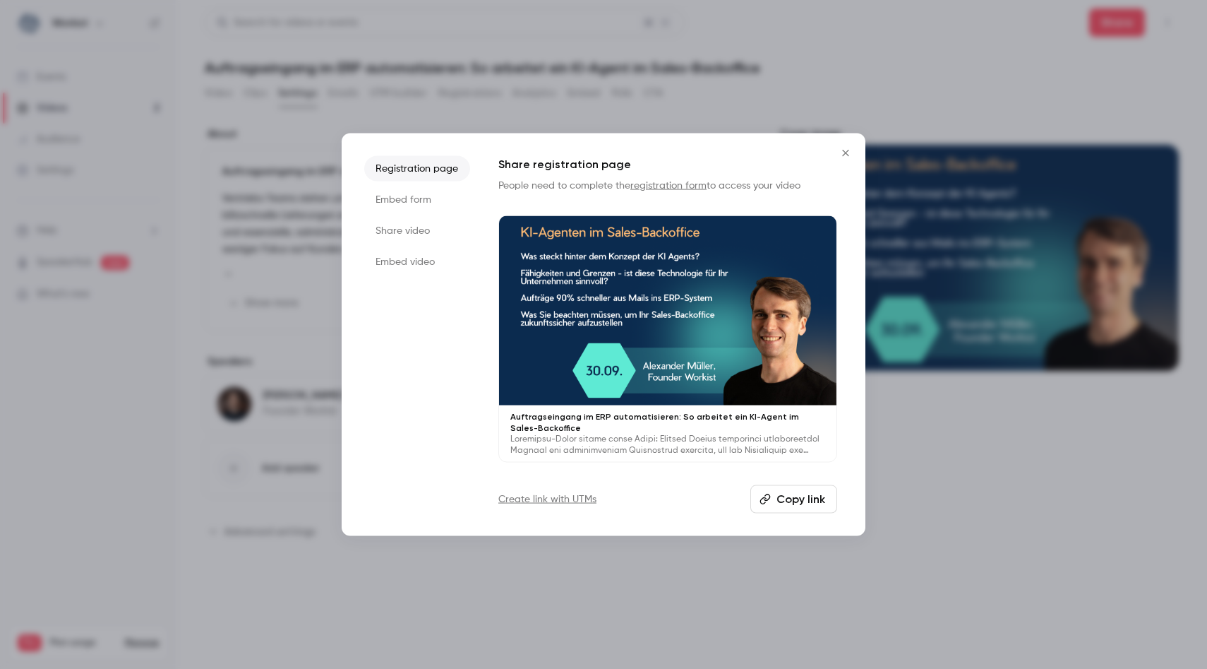
click at [815, 493] on button "Copy link" at bounding box center [793, 499] width 87 height 28
click at [847, 152] on icon "Close" at bounding box center [845, 152] width 17 height 11
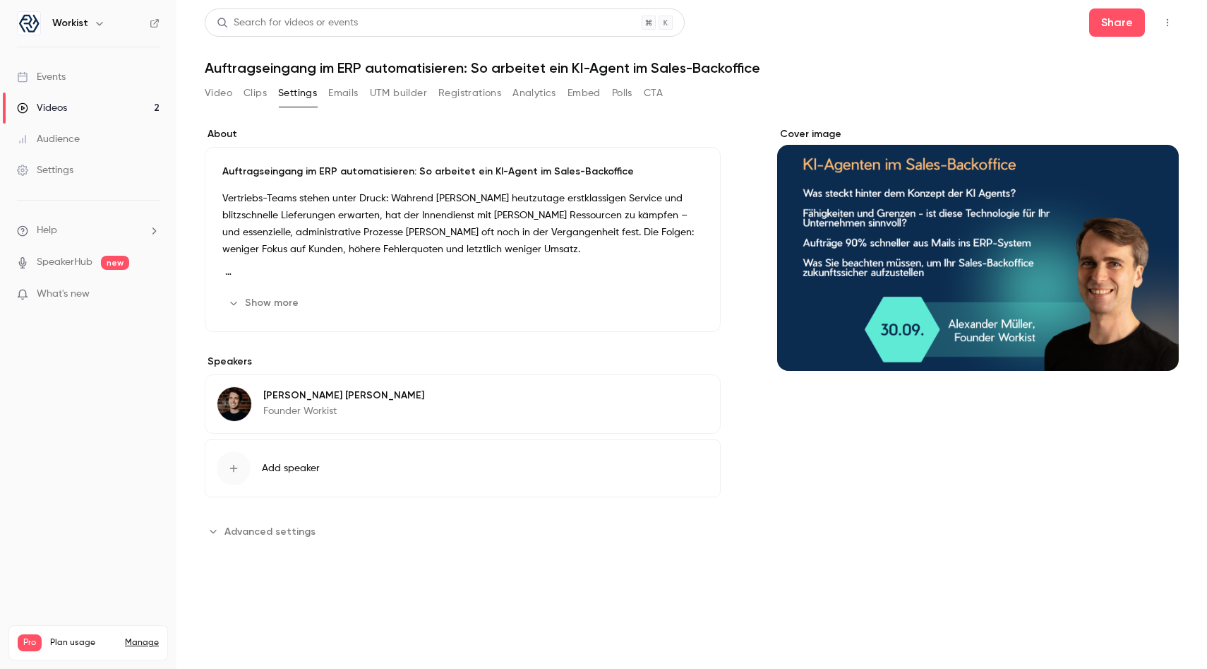
click at [344, 92] on button "Emails" at bounding box center [343, 93] width 30 height 23
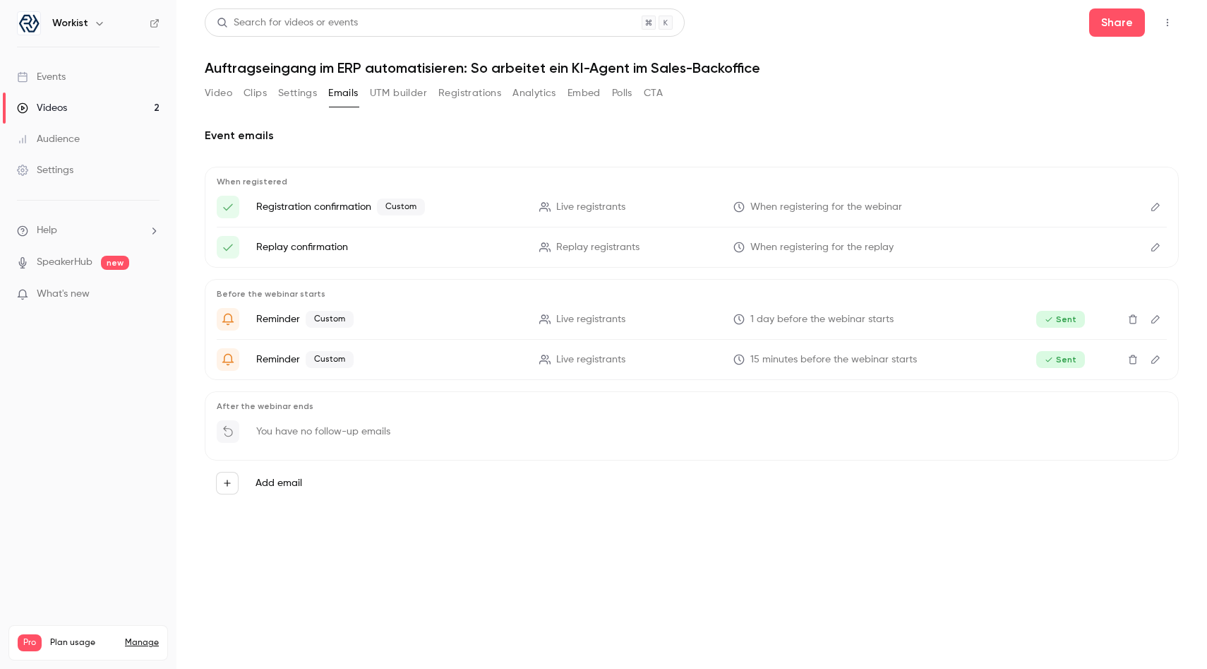
click at [222, 89] on button "Video" at bounding box center [219, 93] width 28 height 23
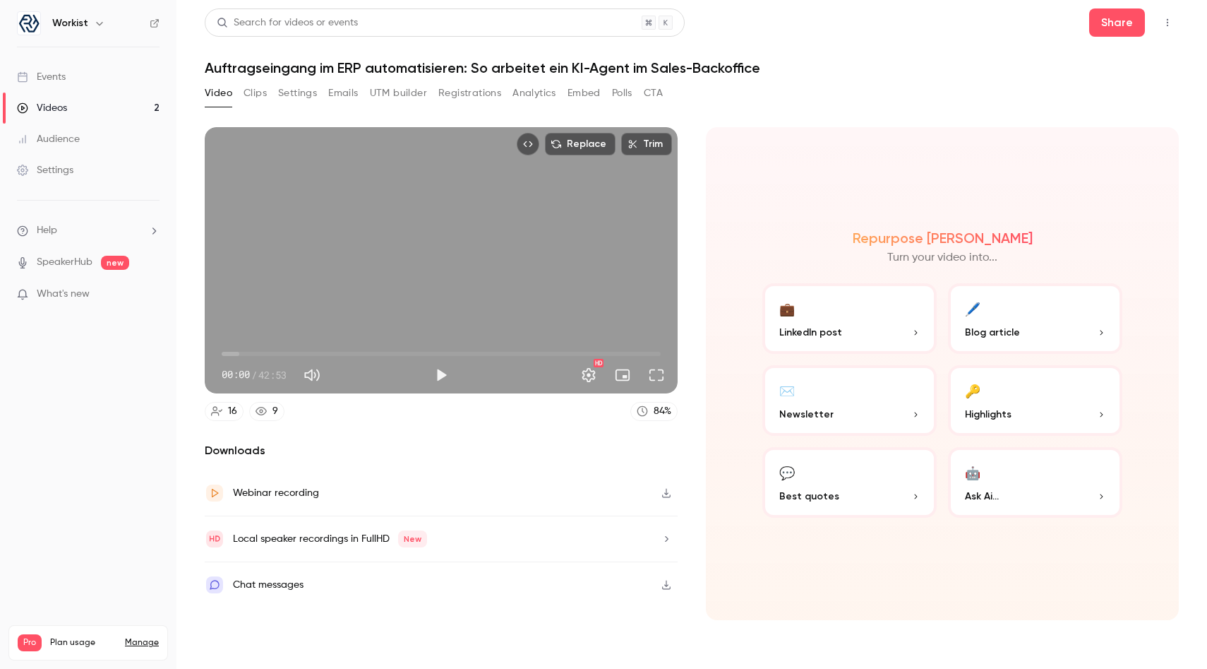
click at [253, 91] on button "Clips" at bounding box center [255, 93] width 23 height 23
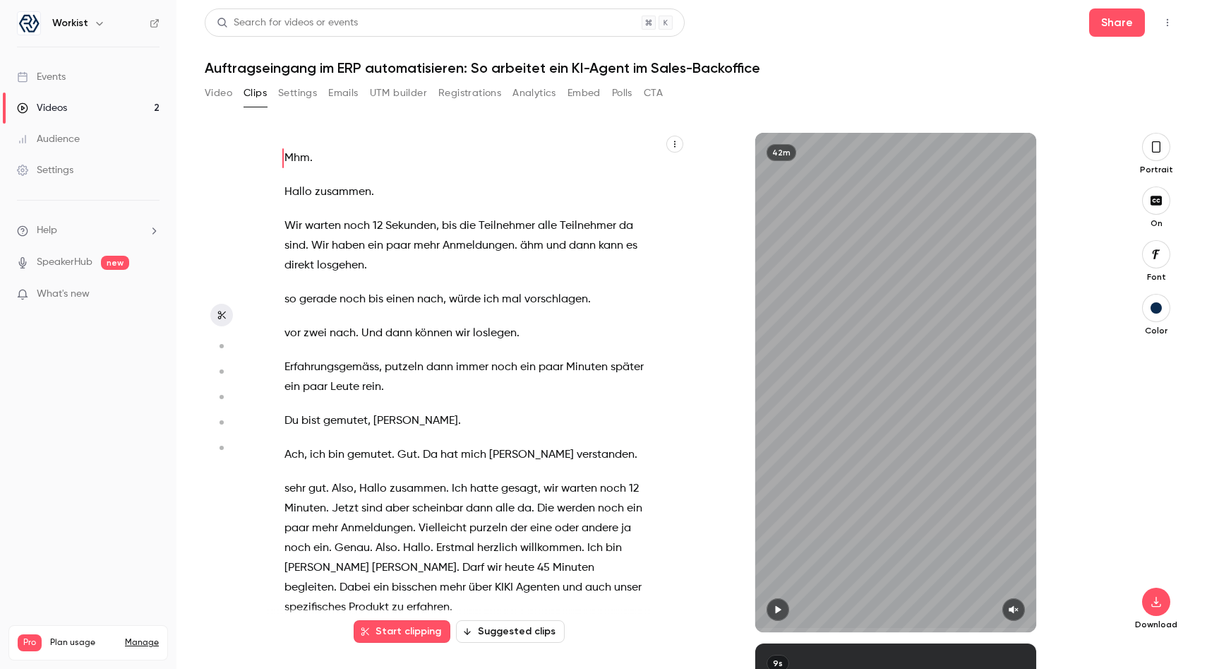
click at [222, 98] on button "Video" at bounding box center [219, 93] width 28 height 23
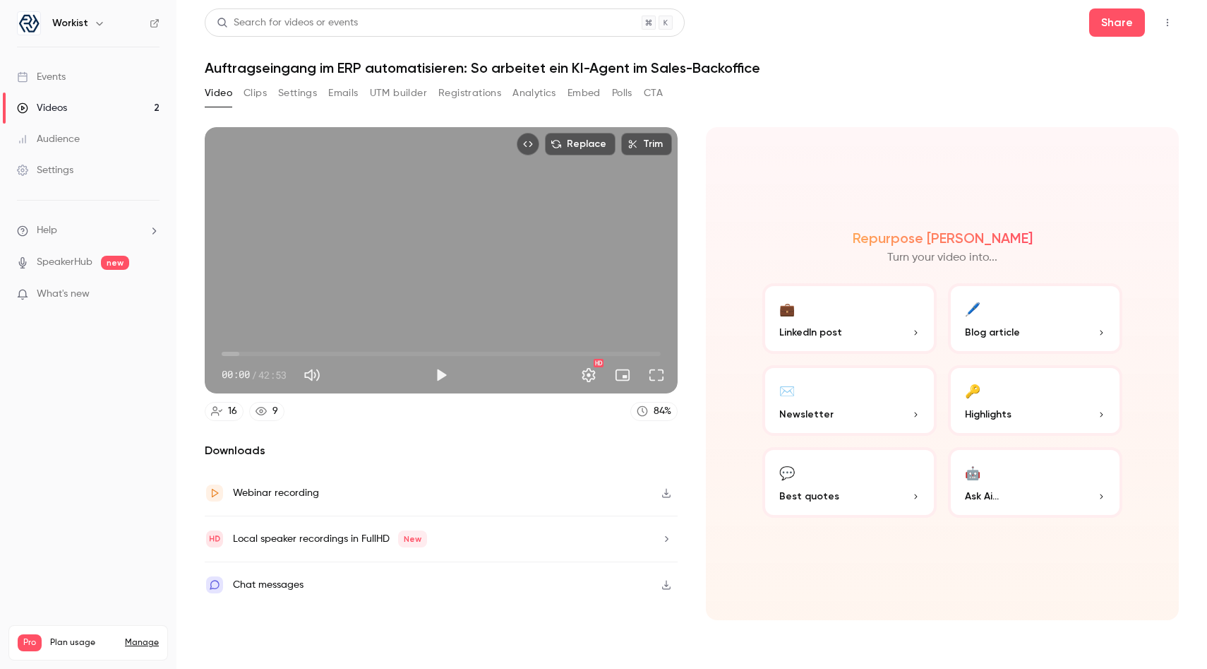
click at [665, 491] on icon "button" at bounding box center [666, 493] width 11 height 10
